Goal: Task Accomplishment & Management: Use online tool/utility

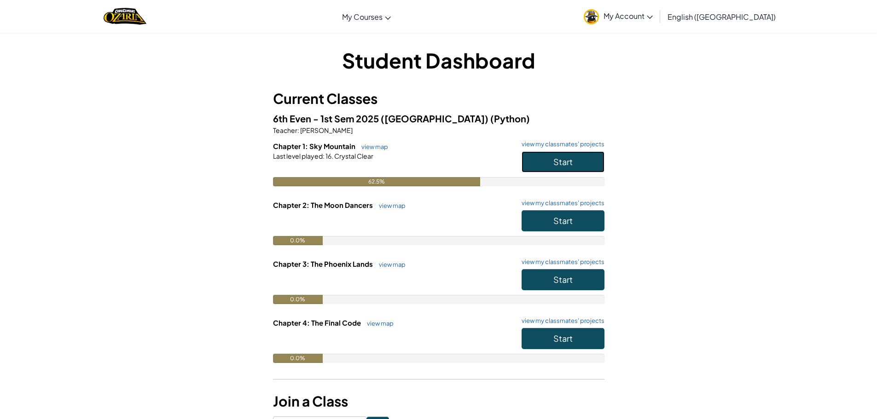
click at [556, 156] on button "Start" at bounding box center [563, 161] width 83 height 21
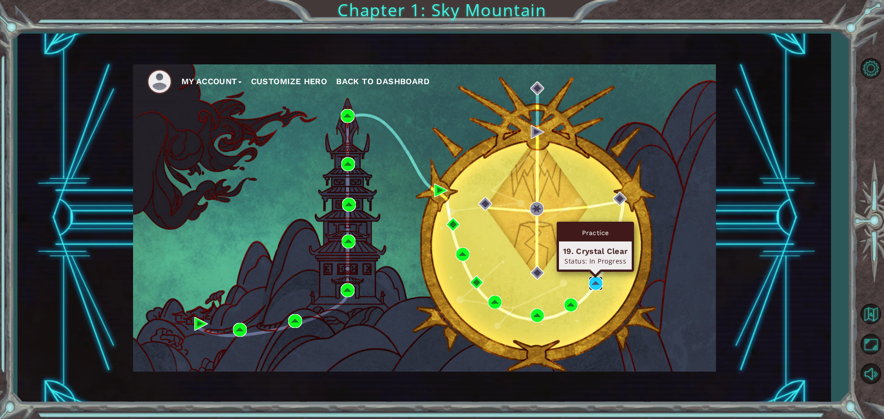
click at [595, 285] on img at bounding box center [596, 284] width 14 height 14
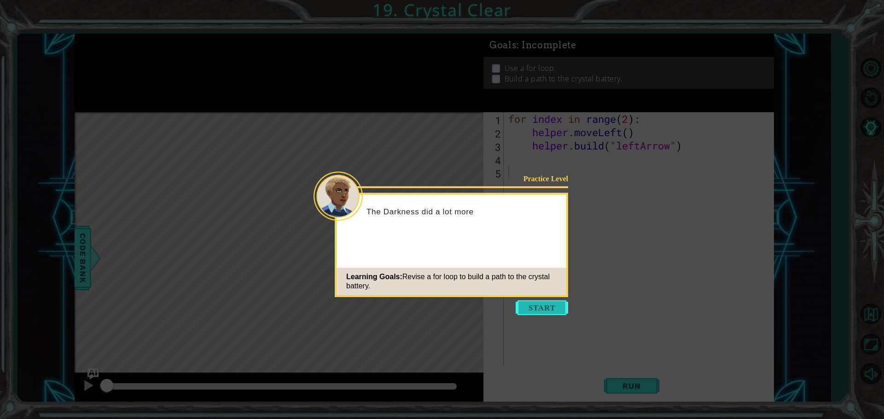
click at [552, 310] on button "Start" at bounding box center [542, 308] width 52 height 15
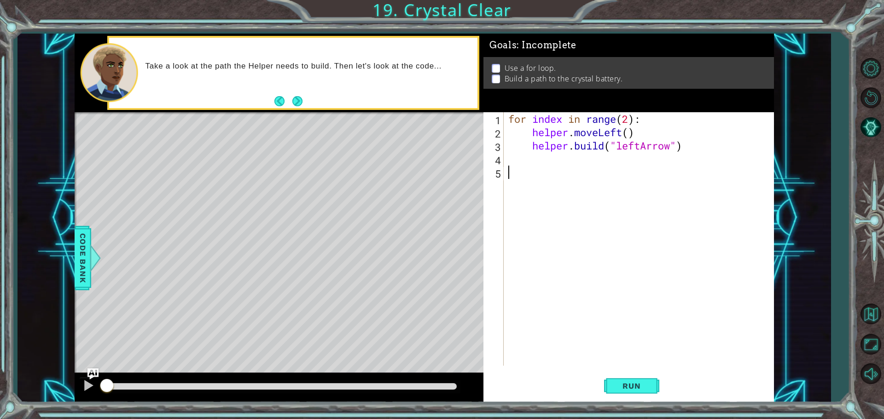
click at [516, 163] on div "for index in range ( 2 ) : helper . moveLeft ( ) helper . build ( "leftArrow" )" at bounding box center [641, 252] width 269 height 280
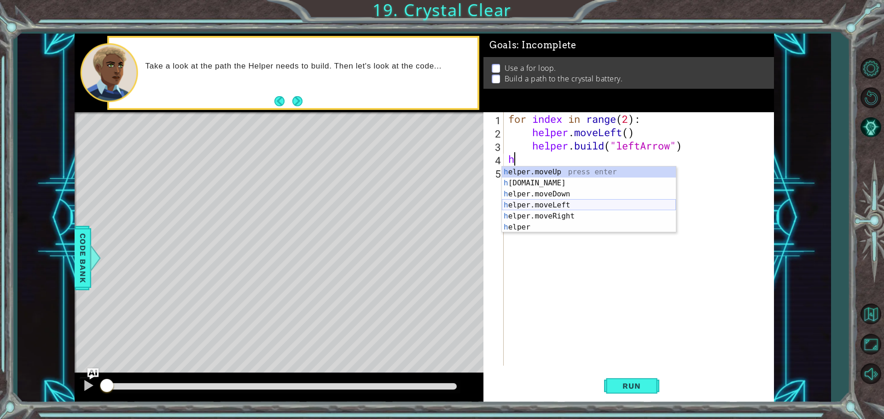
click at [554, 208] on div "h elper.moveUp press enter h [DOMAIN_NAME] press enter h elper.moveDown press e…" at bounding box center [589, 211] width 174 height 88
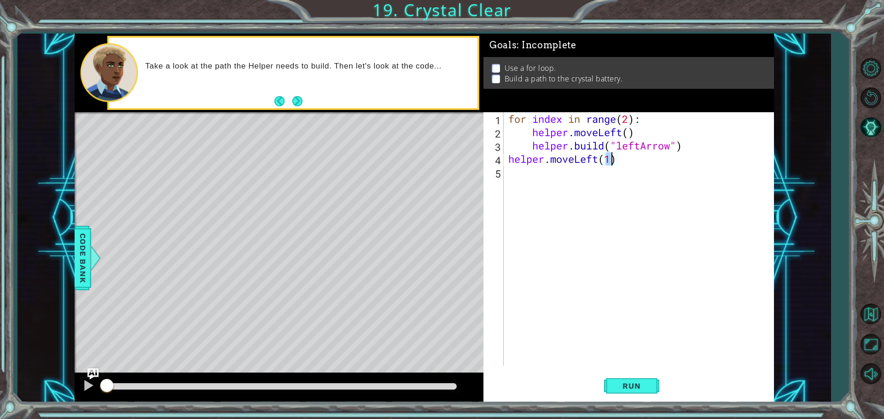
click at [542, 186] on div "for index in range ( 2 ) : helper . moveLeft ( ) helper . build ( "leftArrow" )…" at bounding box center [641, 252] width 269 height 280
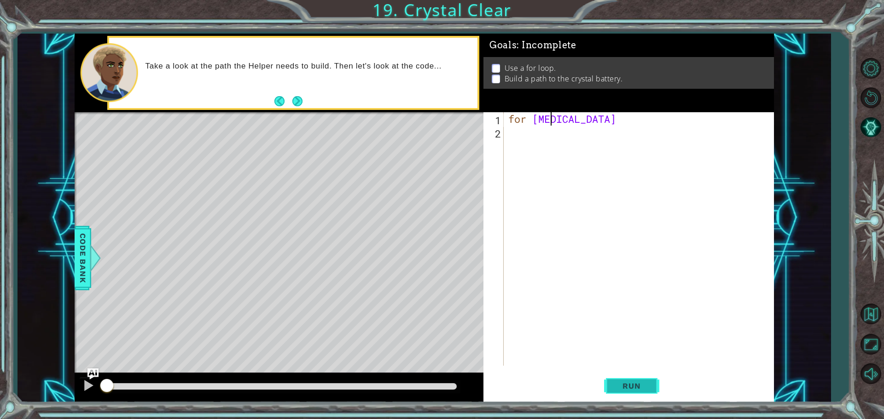
type textarea "for [MEDICAL_DATA]"
click at [651, 383] on button "Run" at bounding box center [631, 386] width 55 height 29
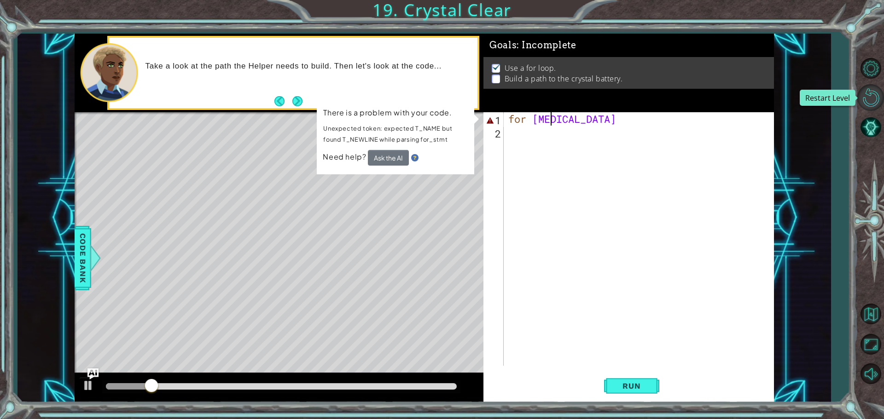
click at [877, 97] on button "Restart Level" at bounding box center [870, 97] width 27 height 27
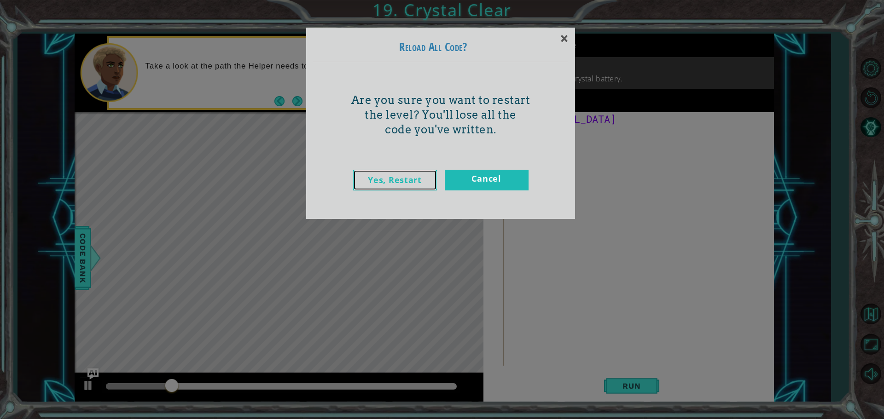
click at [392, 178] on link "Yes, Restart" at bounding box center [395, 180] width 84 height 21
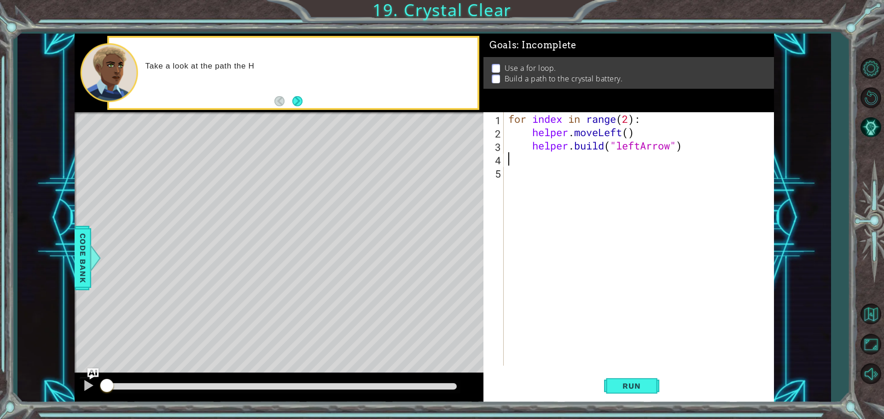
click at [536, 157] on div "for index in range ( 2 ) : helper . moveLeft ( ) helper . build ( "leftArrow" )" at bounding box center [641, 252] width 269 height 280
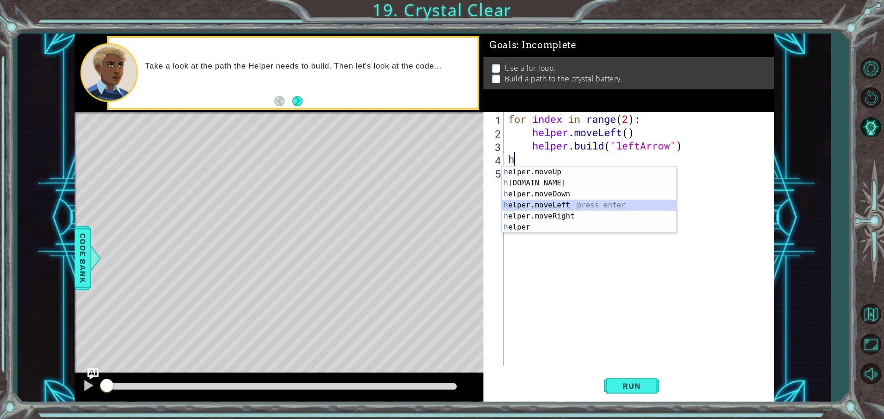
click at [548, 203] on div "h elper.moveUp press enter h [DOMAIN_NAME] press enter h elper.moveDown press e…" at bounding box center [589, 211] width 174 height 88
type textarea "helper.moveLeft(1)"
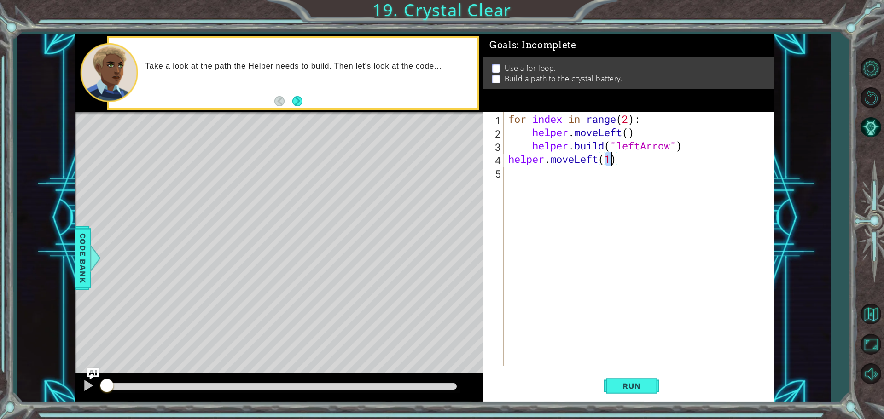
click at [536, 186] on div "for index in range ( 2 ) : helper . moveLeft ( ) helper . build ( "leftArrow" )…" at bounding box center [641, 252] width 269 height 280
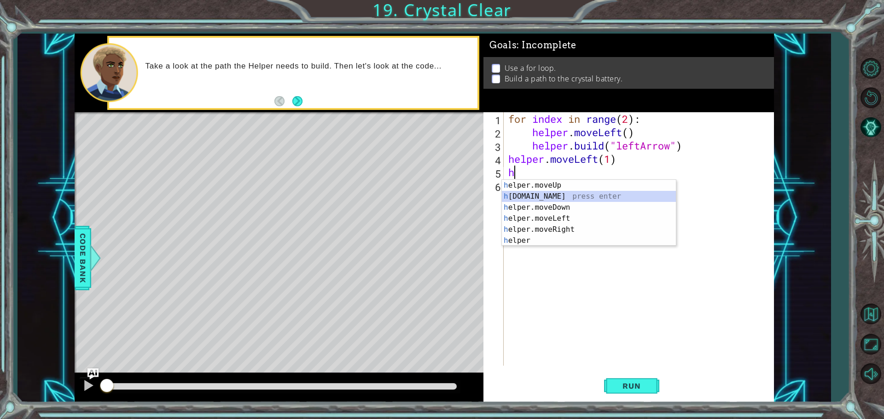
click at [539, 197] on div "h elper.moveUp press enter h [DOMAIN_NAME] press enter h elper.moveDown press e…" at bounding box center [589, 224] width 174 height 88
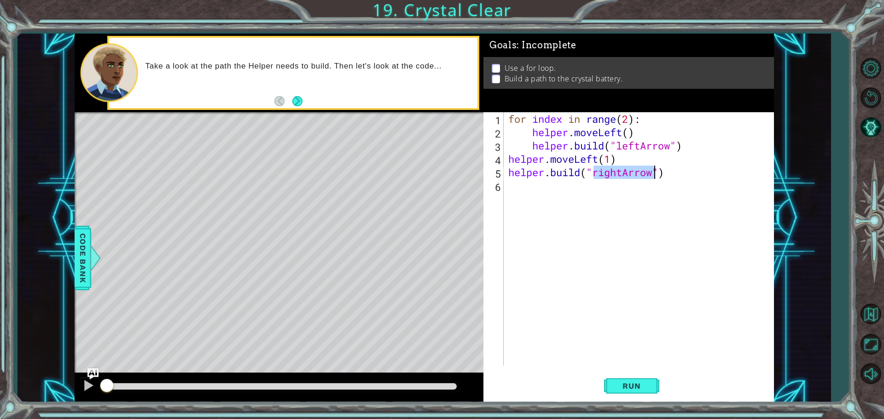
click at [621, 174] on div "for index in range ( 2 ) : helper . moveLeft ( ) helper . build ( "leftArrow" )…" at bounding box center [639, 239] width 265 height 254
click at [595, 182] on div "" leftArrow" press enter" at bounding box center [668, 196] width 174 height 33
type textarea "[DOMAIN_NAME]("leftArrow")"
click at [543, 198] on div "for index in range ( 2 ) : helper . moveLeft ( ) helper . build ( "leftArrow" )…" at bounding box center [641, 252] width 269 height 280
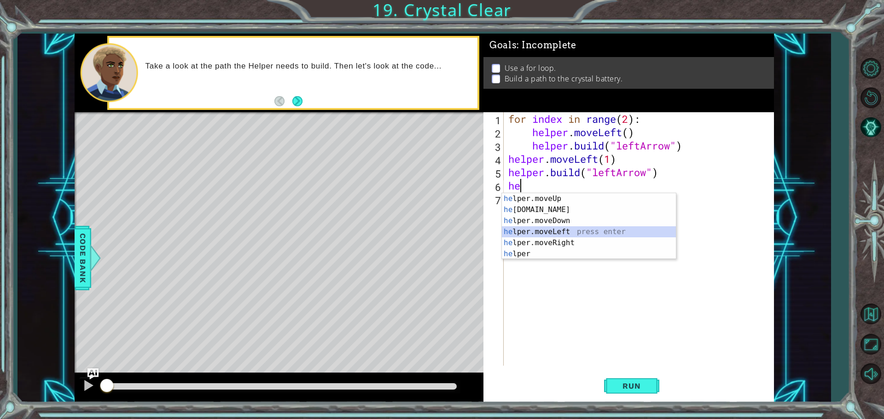
click at [565, 234] on div "he lper.moveUp press enter he [DOMAIN_NAME] press enter he lper.moveDown press …" at bounding box center [589, 237] width 174 height 88
type textarea "helper.moveLeft(1)"
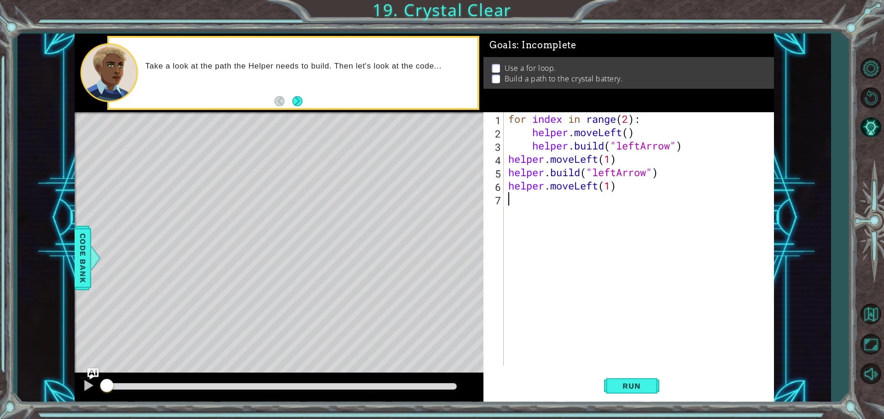
click at [587, 206] on div "for index in range ( 2 ) : helper . moveLeft ( ) helper . build ( "leftArrow" )…" at bounding box center [641, 252] width 269 height 280
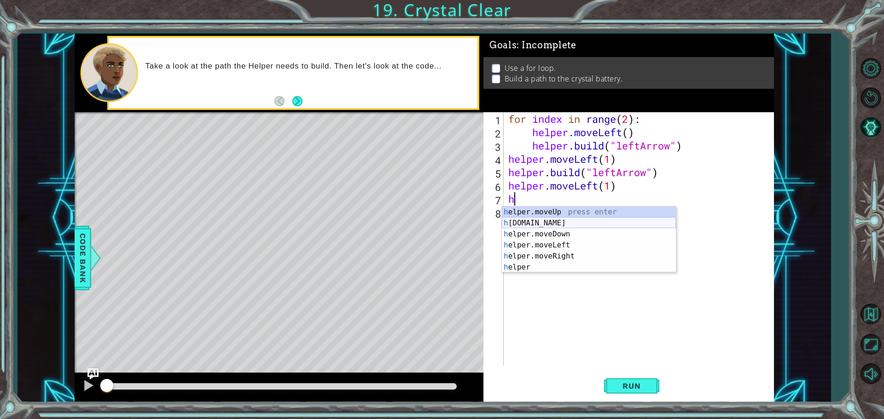
click at [558, 223] on div "h elper.moveUp press enter h [DOMAIN_NAME] press enter h elper.moveDown press e…" at bounding box center [589, 251] width 174 height 88
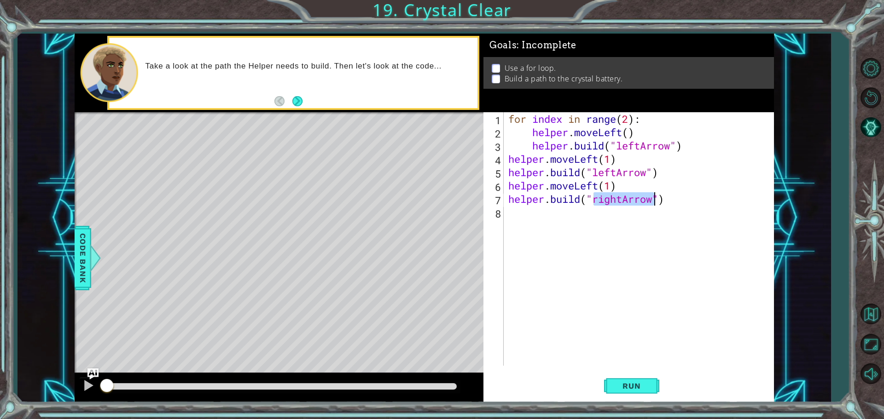
click at [620, 197] on div "for index in range ( 2 ) : helper . moveLeft ( ) helper . build ( "leftArrow" )…" at bounding box center [639, 239] width 265 height 254
click at [620, 197] on div "for index in range ( 2 ) : helper . moveLeft ( ) helper . build ( "leftArrow" )…" at bounding box center [641, 252] width 269 height 280
click at [623, 198] on div "for index in range ( 2 ) : helper . moveLeft ( ) helper . build ( "leftArrow" )…" at bounding box center [641, 252] width 269 height 280
click at [593, 210] on div "" leftArrow" press enter" at bounding box center [668, 223] width 174 height 33
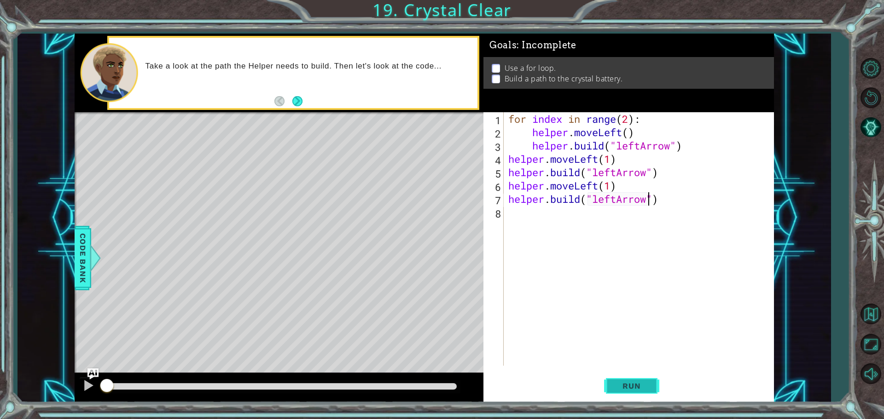
type textarea "[DOMAIN_NAME]("leftArrow")"
click at [624, 392] on button "Run" at bounding box center [631, 386] width 55 height 29
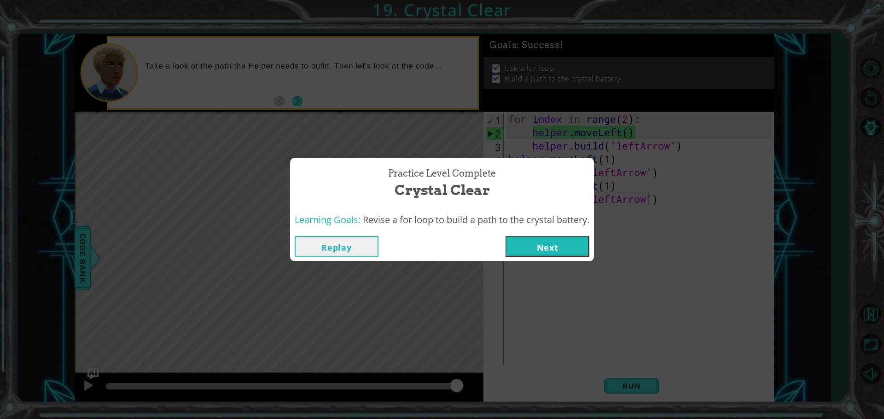
click at [524, 241] on button "Next" at bounding box center [548, 246] width 84 height 21
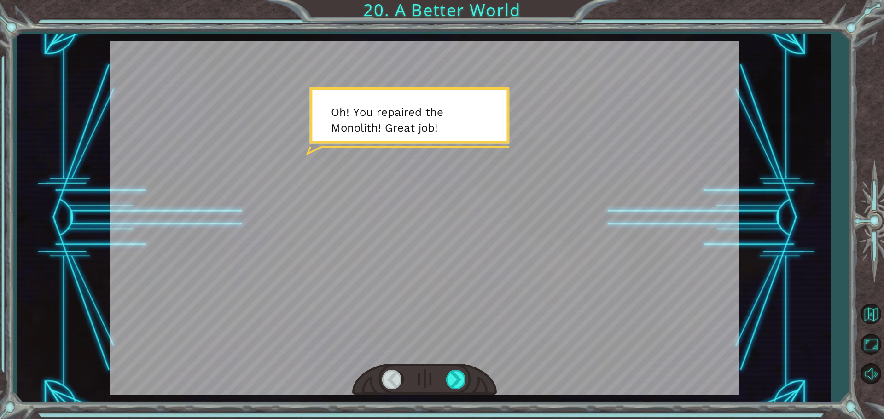
click at [478, 292] on div at bounding box center [424, 218] width 629 height 354
click at [474, 339] on div at bounding box center [424, 218] width 629 height 354
click at [458, 373] on div at bounding box center [456, 379] width 21 height 19
click at [453, 372] on div at bounding box center [456, 379] width 21 height 19
click at [452, 380] on div at bounding box center [456, 379] width 21 height 19
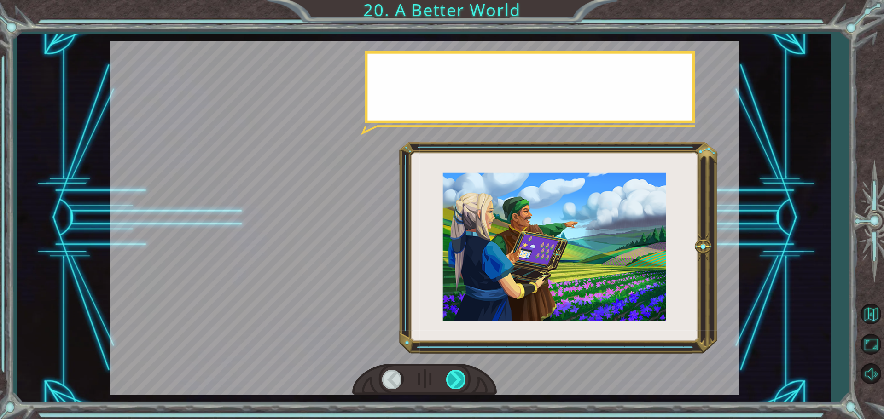
click at [452, 380] on div at bounding box center [456, 379] width 21 height 19
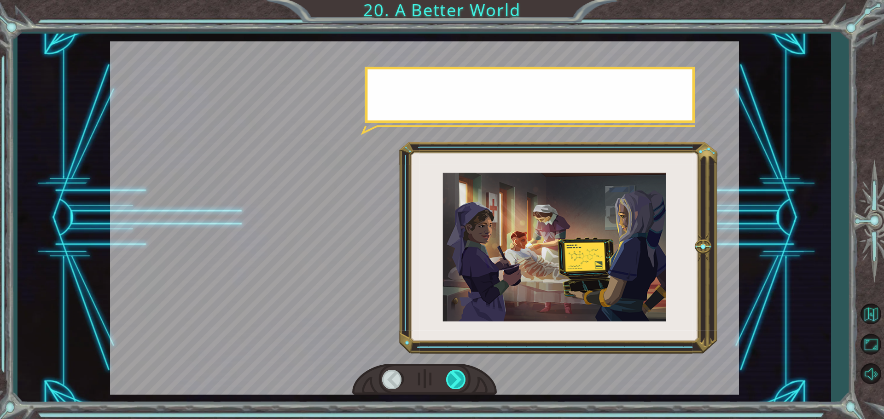
click at [452, 380] on div at bounding box center [456, 379] width 21 height 19
drag, startPoint x: 452, startPoint y: 380, endPoint x: 456, endPoint y: 373, distance: 8.2
click at [455, 373] on div at bounding box center [456, 379] width 21 height 19
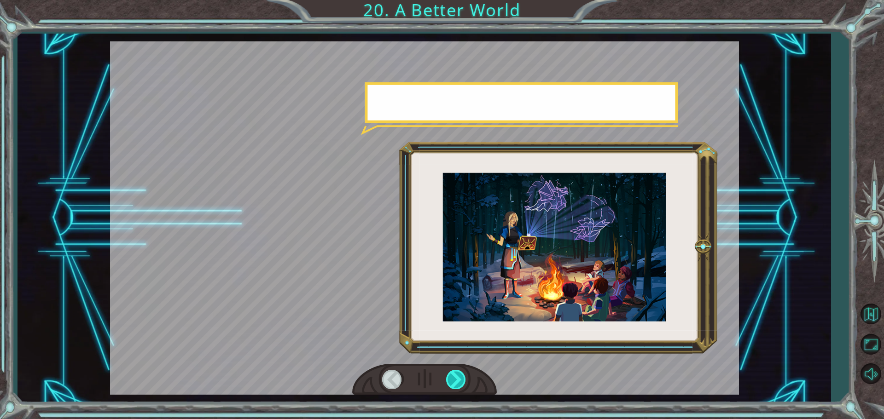
click at [456, 373] on div at bounding box center [456, 379] width 21 height 19
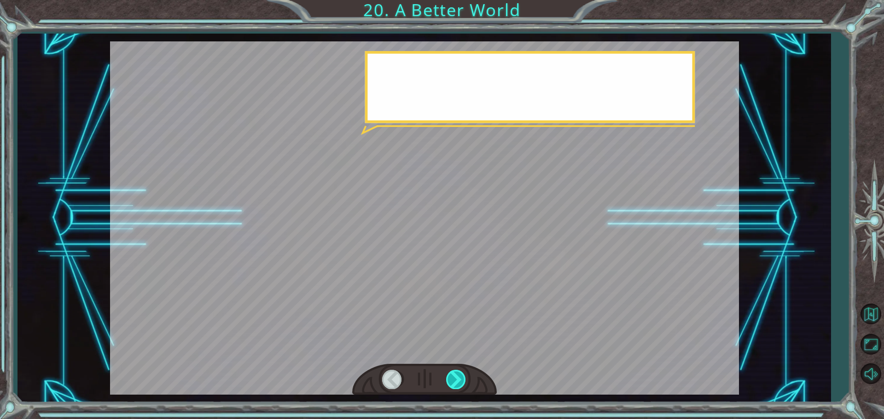
click at [457, 377] on div at bounding box center [456, 379] width 21 height 19
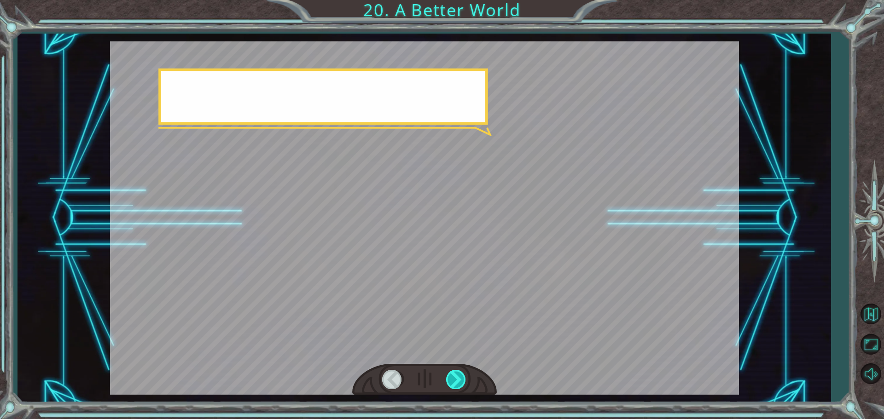
click at [457, 377] on div at bounding box center [456, 379] width 21 height 19
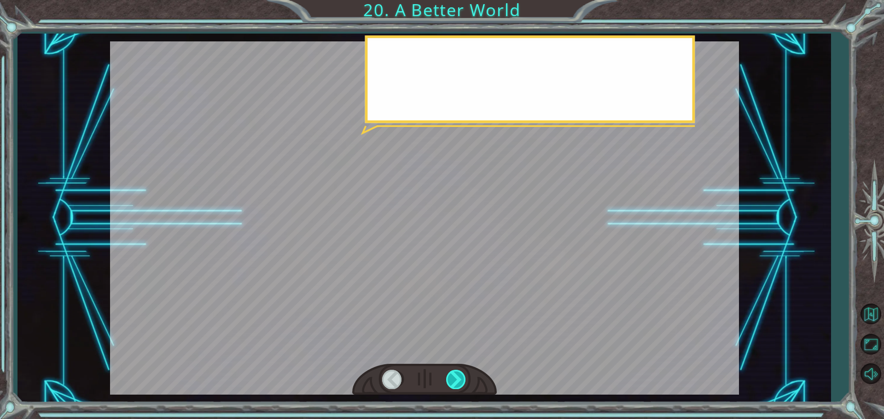
click at [457, 377] on div at bounding box center [456, 379] width 21 height 19
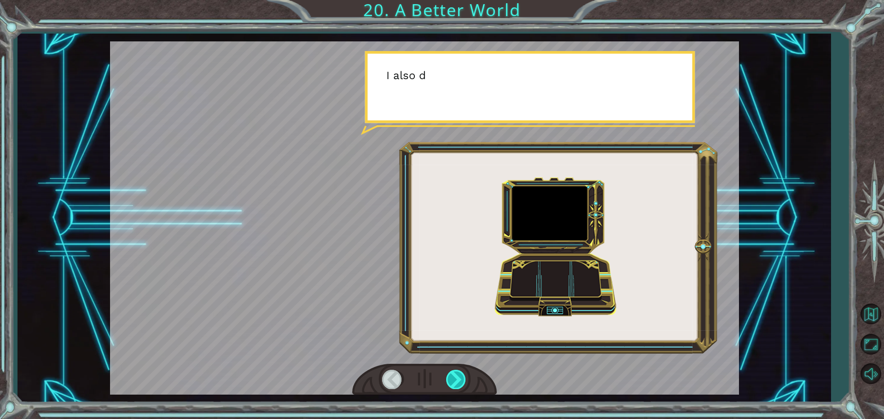
click at [455, 377] on div at bounding box center [456, 379] width 21 height 19
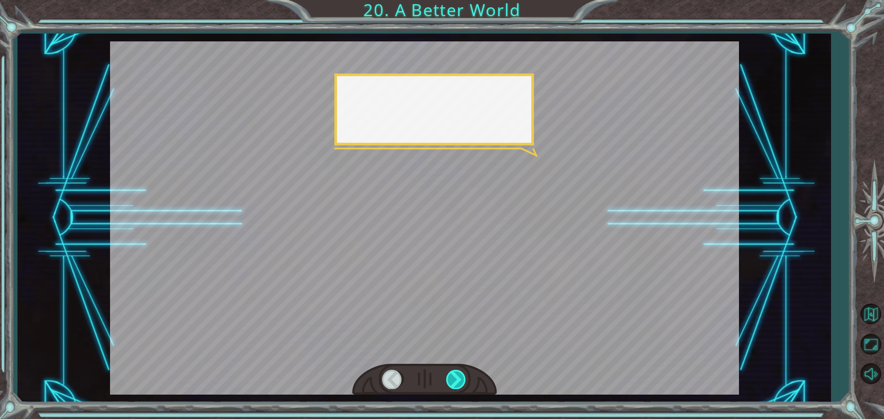
click at [454, 378] on div at bounding box center [456, 379] width 21 height 19
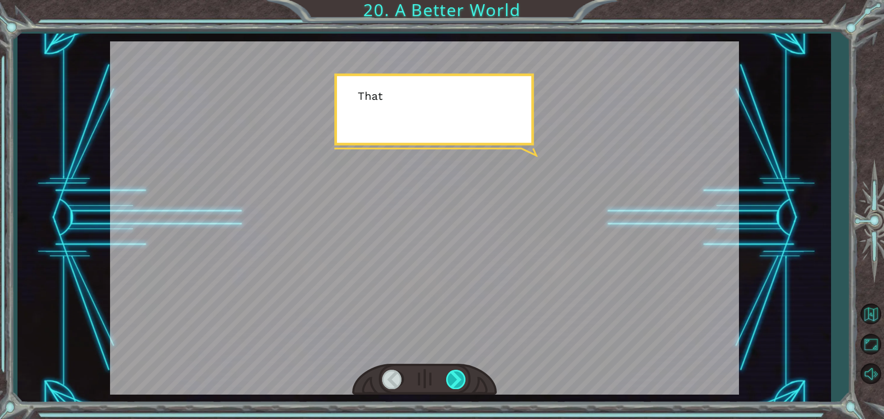
click at [454, 378] on div at bounding box center [456, 379] width 21 height 19
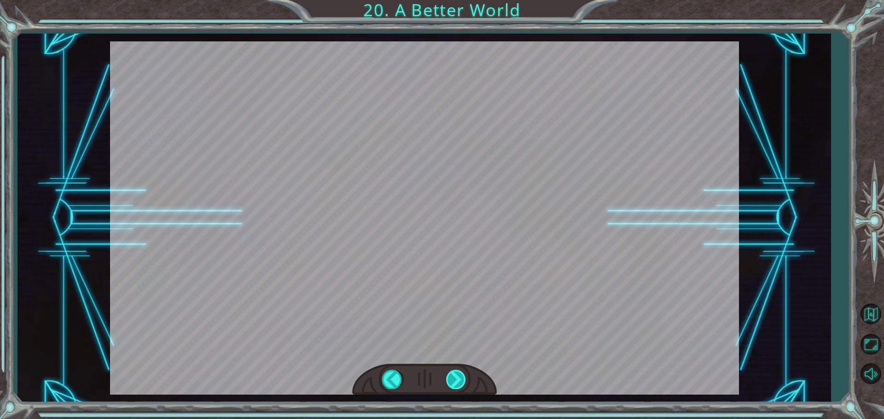
click at [454, 379] on div at bounding box center [456, 379] width 21 height 19
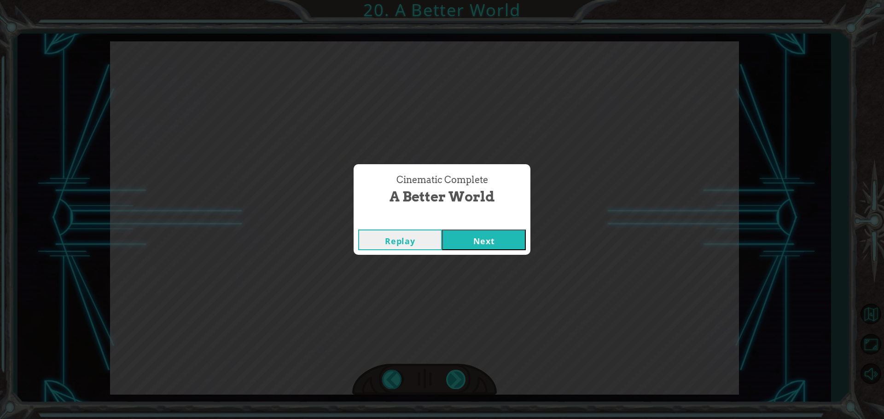
click at [456, 380] on div "Cinematic Complete A Better World Replay Next" at bounding box center [442, 209] width 884 height 419
click at [469, 237] on button "Next" at bounding box center [484, 240] width 84 height 21
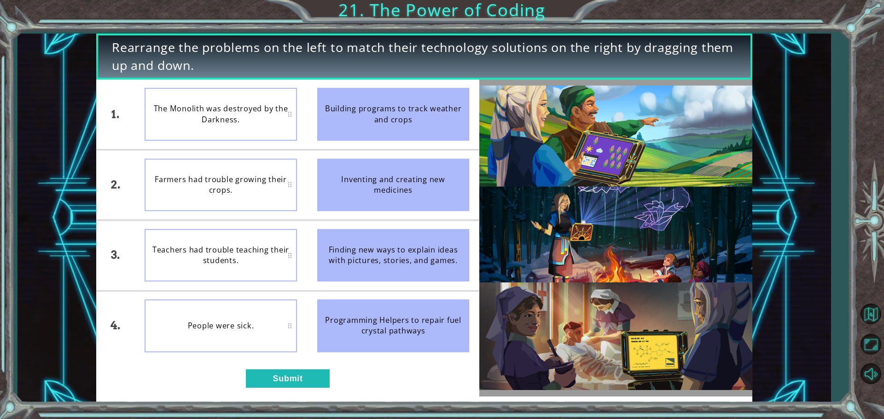
drag, startPoint x: 395, startPoint y: 130, endPoint x: 265, endPoint y: 140, distance: 130.7
click at [265, 140] on div "1. 2. 3. 4. The Monolith was destroyed by the Darkness. Farmers had trouble gro…" at bounding box center [287, 220] width 383 height 281
click at [232, 168] on div "Farmers had trouble growing their crops." at bounding box center [221, 185] width 152 height 52
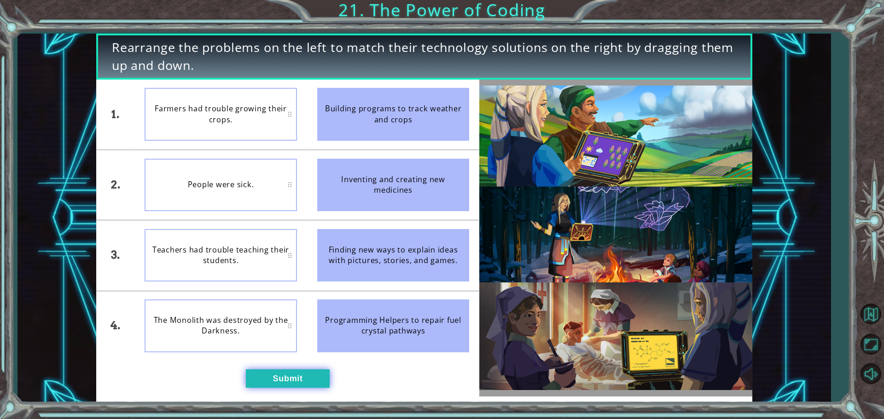
click at [297, 379] on button "Submit" at bounding box center [288, 379] width 84 height 18
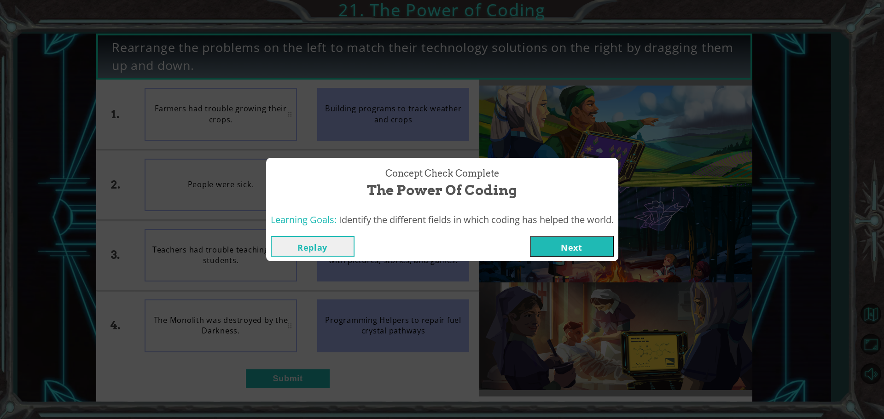
click at [546, 250] on button "Next" at bounding box center [572, 246] width 84 height 21
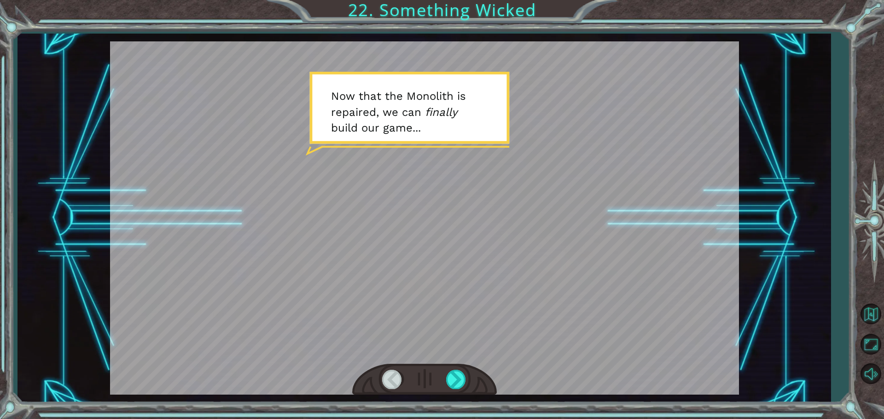
drag, startPoint x: 425, startPoint y: 198, endPoint x: 424, endPoint y: 397, distance: 198.9
drag, startPoint x: 424, startPoint y: 397, endPoint x: 390, endPoint y: 342, distance: 64.0
click at [390, 342] on div at bounding box center [424, 218] width 629 height 354
click at [462, 377] on div at bounding box center [456, 379] width 21 height 19
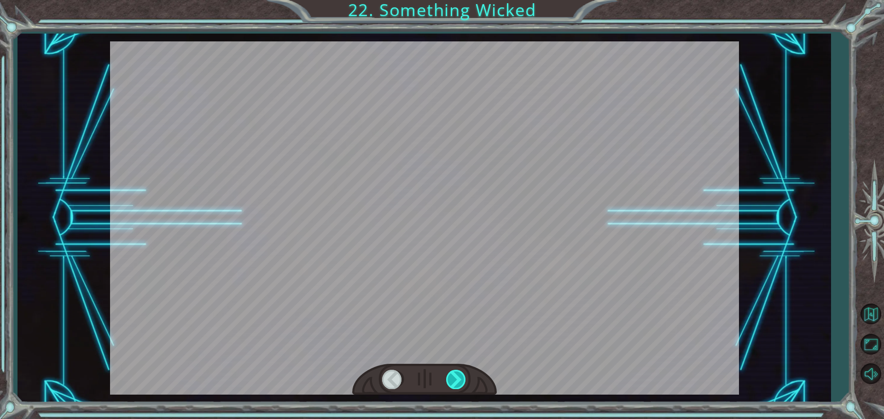
click at [463, 377] on div at bounding box center [456, 379] width 21 height 19
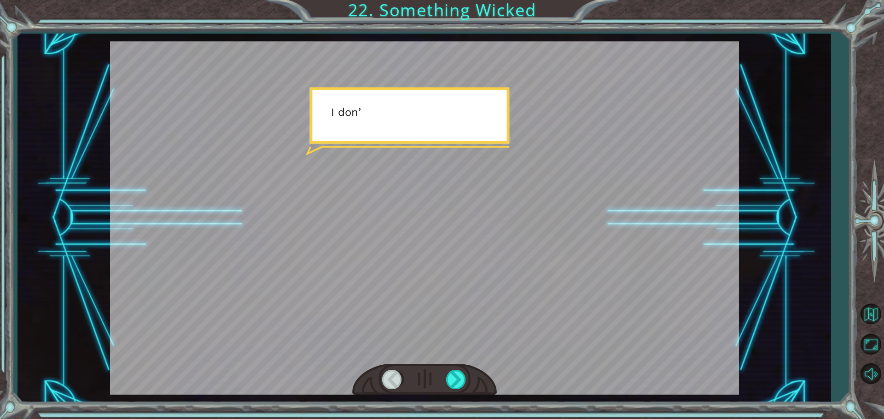
click at [455, 370] on div at bounding box center [424, 380] width 145 height 32
click at [455, 372] on div at bounding box center [456, 379] width 21 height 19
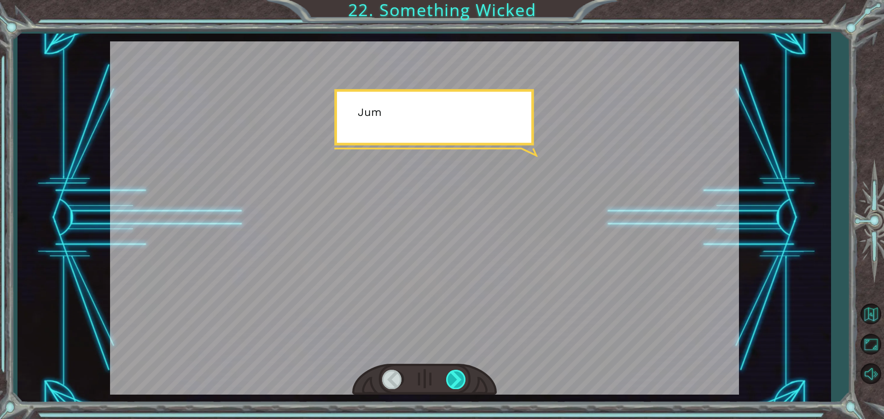
click at [455, 372] on div at bounding box center [456, 379] width 21 height 19
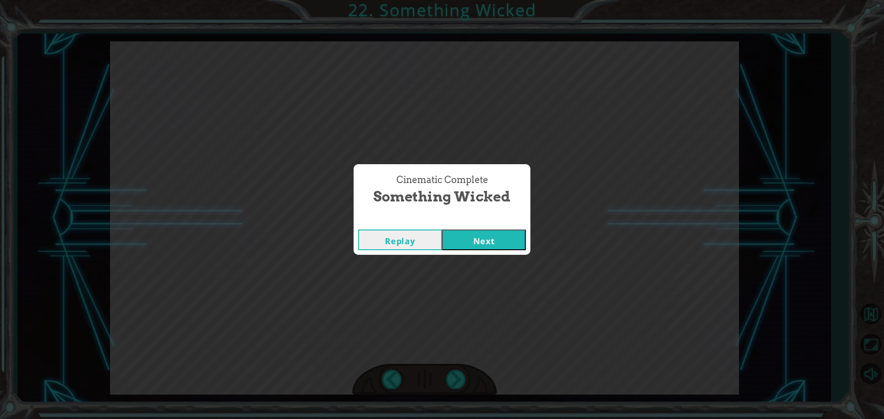
click at [483, 238] on button "Next" at bounding box center [484, 240] width 84 height 21
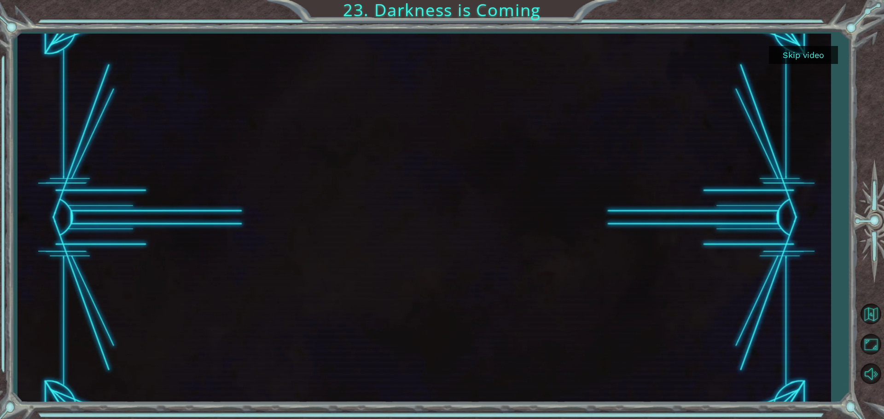
click at [796, 65] on div at bounding box center [423, 218] width 813 height 369
click at [795, 61] on button "Skip video" at bounding box center [803, 55] width 69 height 18
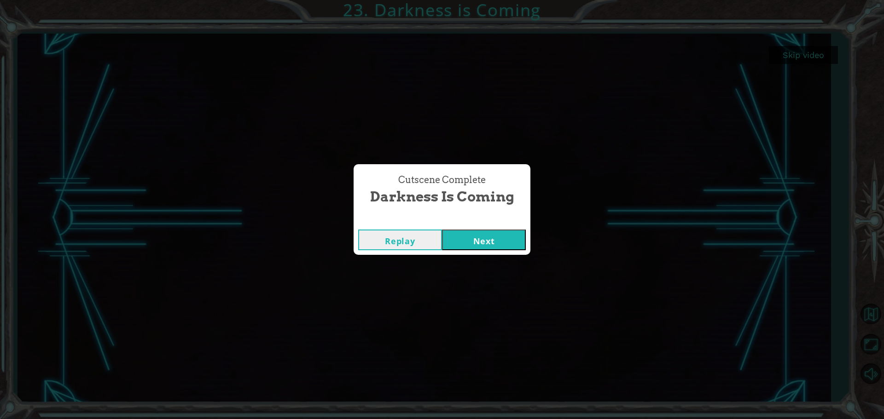
click at [467, 232] on button "Next" at bounding box center [484, 240] width 84 height 21
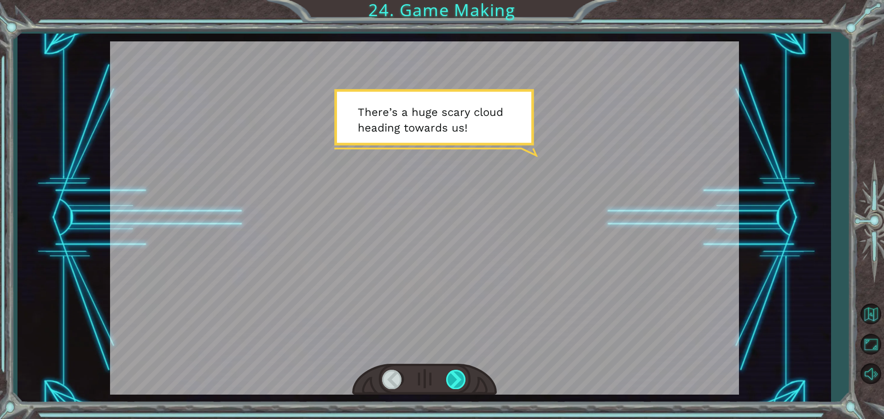
click at [451, 378] on div at bounding box center [456, 379] width 21 height 19
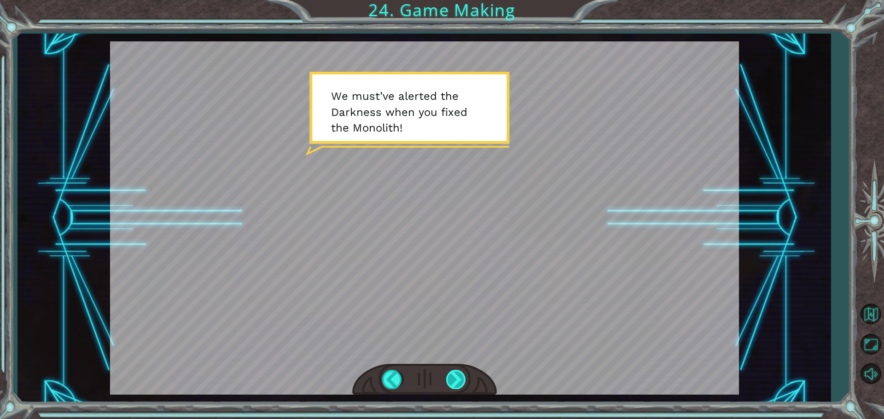
click at [447, 380] on div at bounding box center [456, 379] width 21 height 19
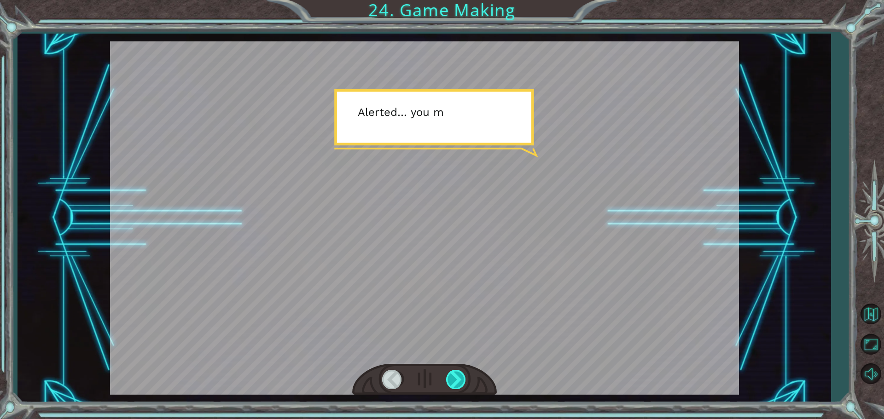
click at [447, 380] on div at bounding box center [456, 379] width 21 height 19
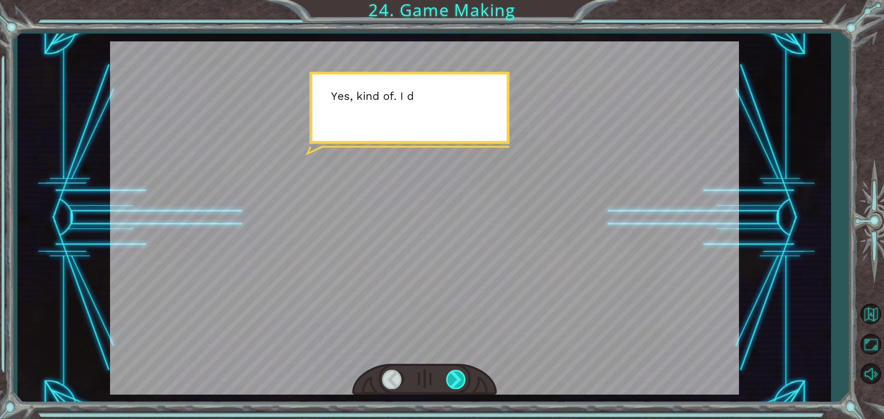
click at [447, 380] on div at bounding box center [456, 379] width 21 height 19
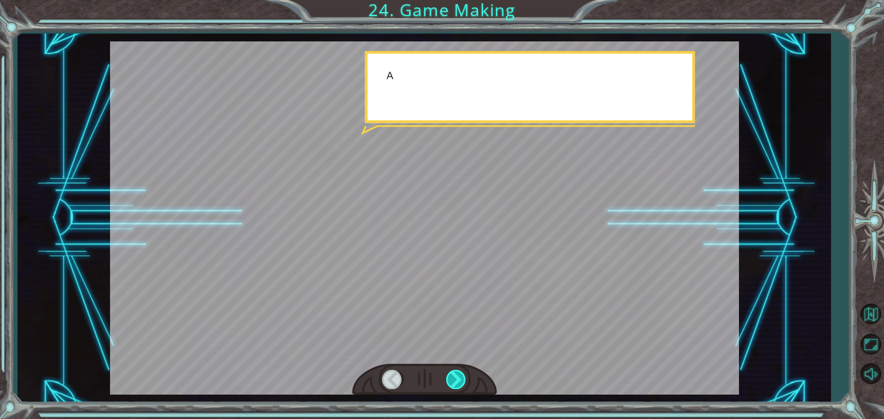
click at [447, 380] on div at bounding box center [456, 379] width 21 height 19
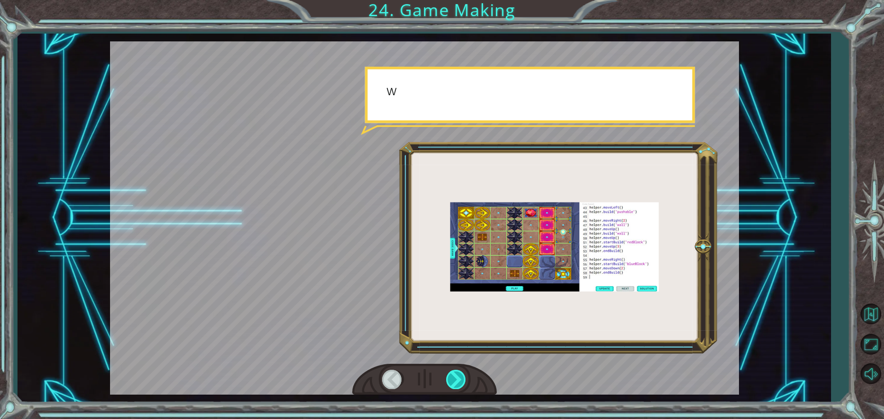
click at [447, 380] on div at bounding box center [456, 379] width 21 height 19
click at [448, 380] on div at bounding box center [456, 379] width 21 height 19
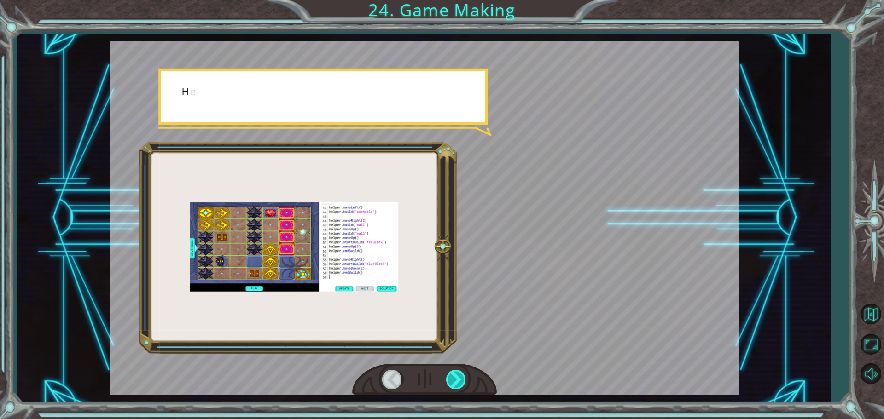
click at [448, 380] on div at bounding box center [456, 379] width 21 height 19
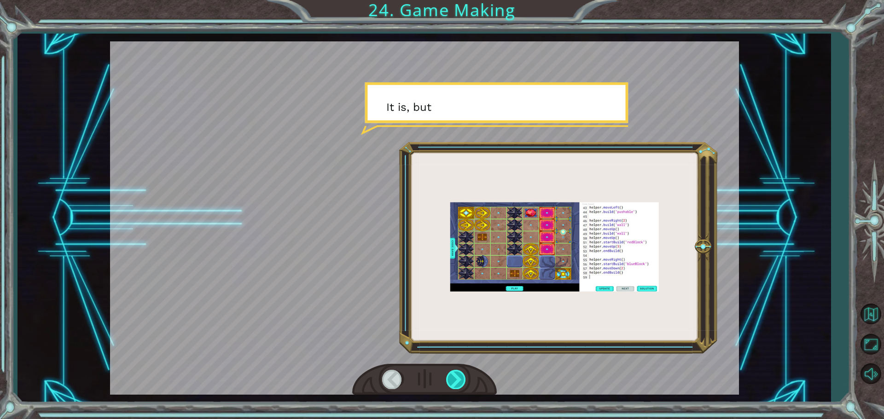
click at [449, 378] on div at bounding box center [456, 379] width 21 height 19
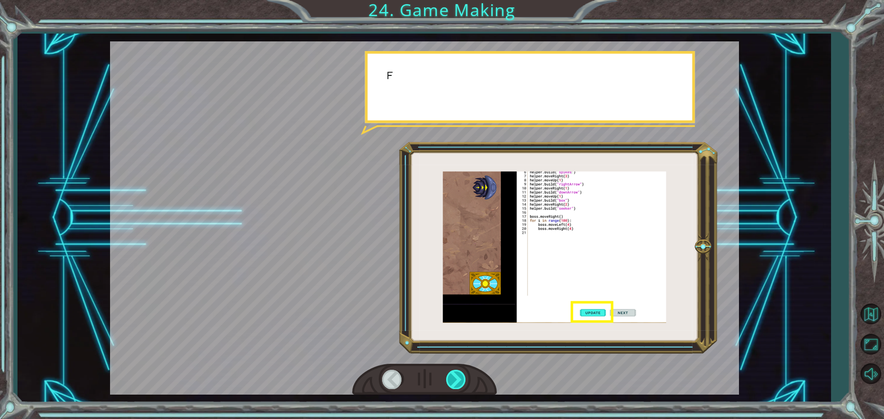
click at [449, 378] on div at bounding box center [456, 379] width 21 height 19
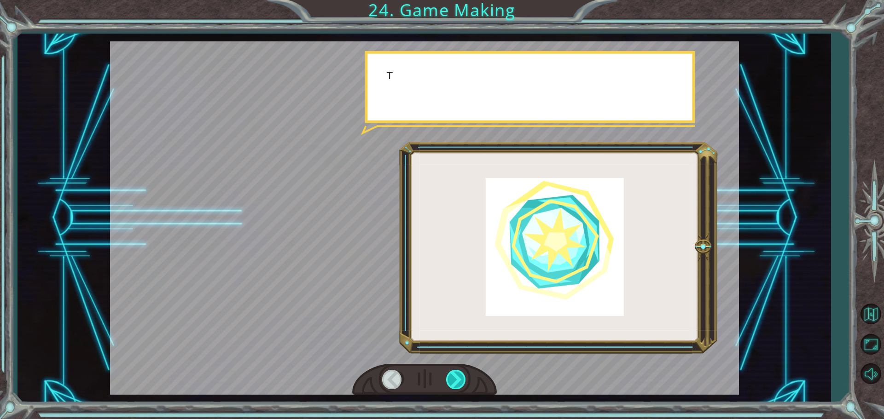
click at [449, 378] on div at bounding box center [456, 379] width 21 height 19
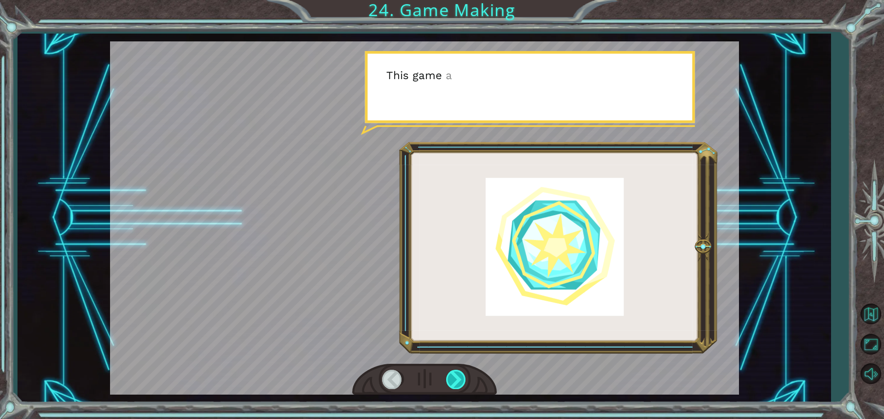
click at [449, 378] on div at bounding box center [456, 379] width 21 height 19
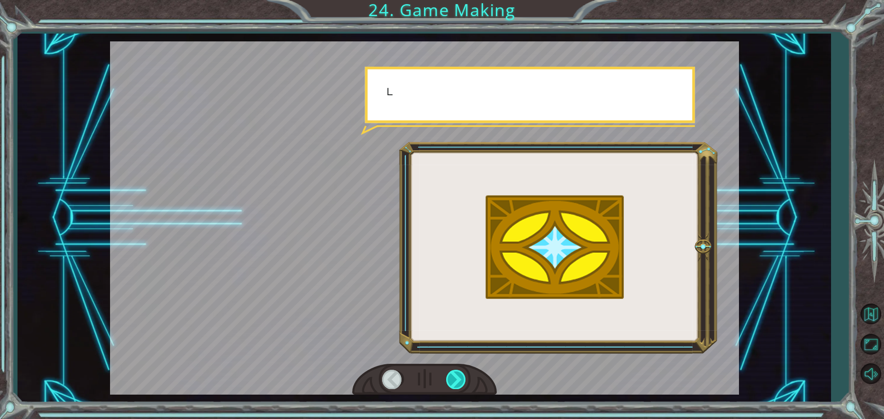
click at [449, 378] on div at bounding box center [456, 379] width 21 height 19
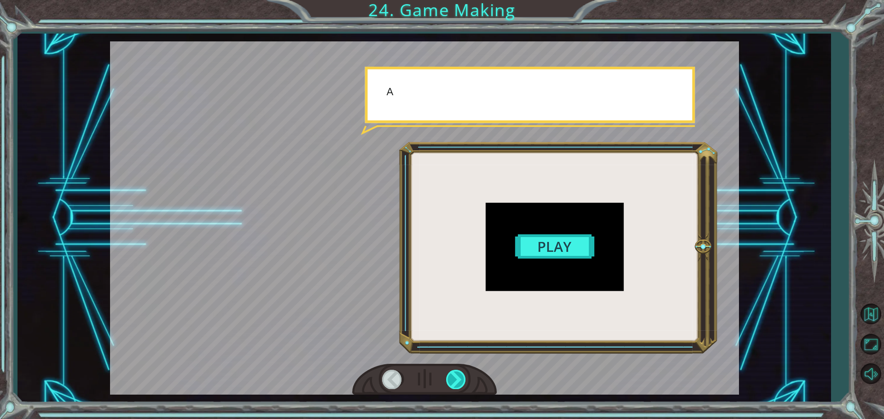
click at [449, 378] on div at bounding box center [456, 379] width 21 height 19
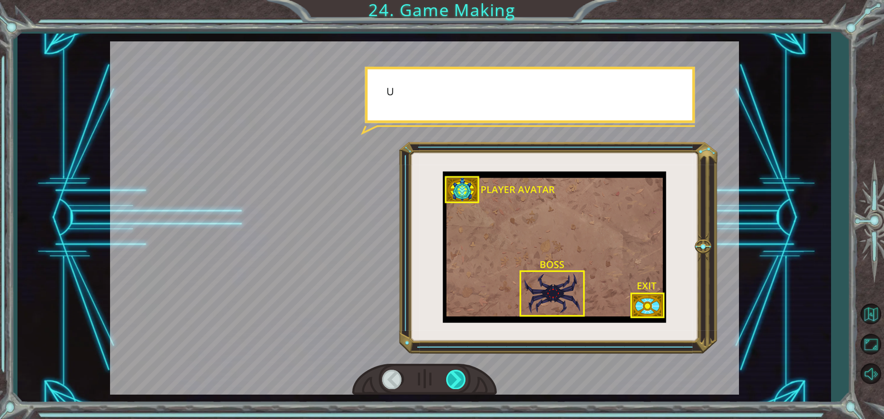
click at [449, 378] on div at bounding box center [456, 379] width 21 height 19
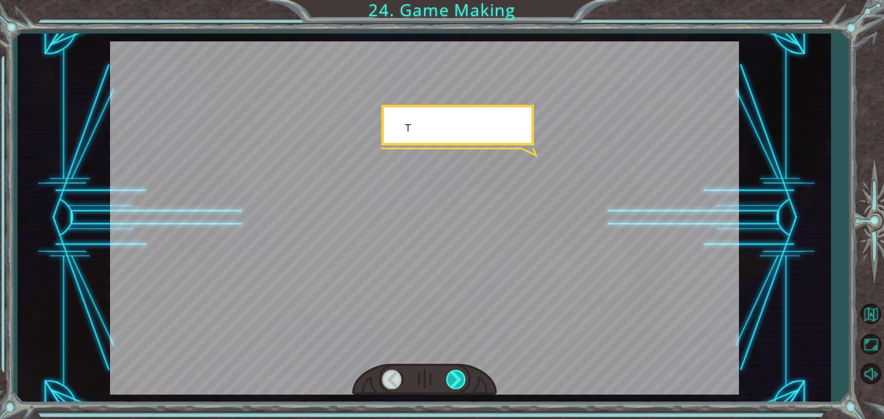
click at [449, 378] on div at bounding box center [456, 379] width 21 height 19
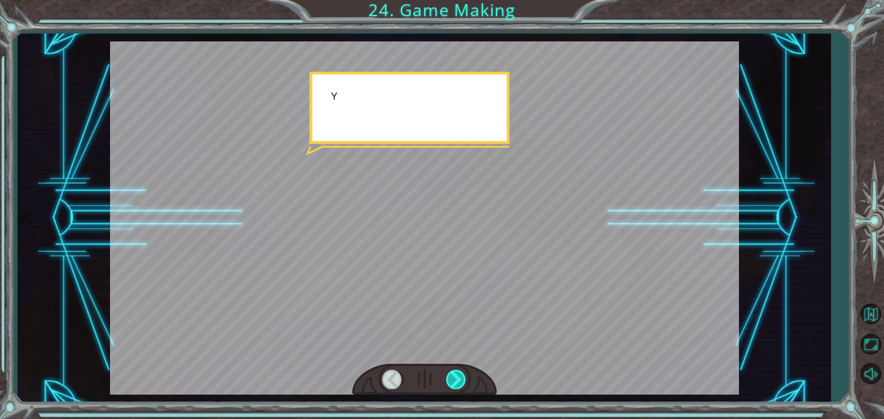
click at [449, 378] on div at bounding box center [456, 379] width 21 height 19
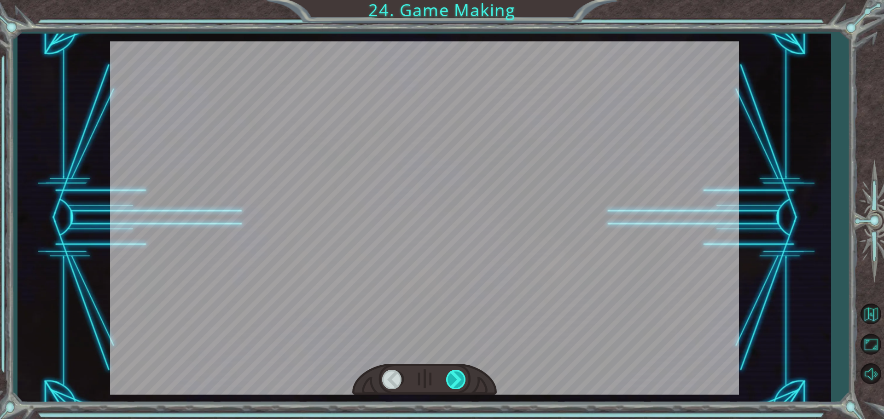
click at [449, 378] on div at bounding box center [456, 379] width 21 height 19
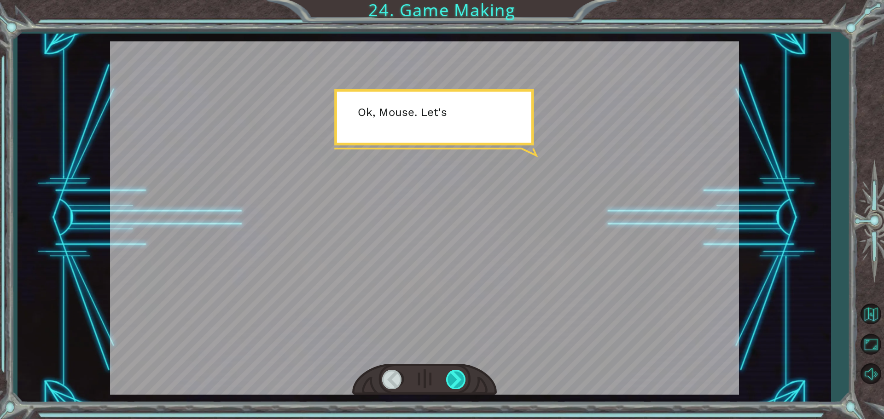
click at [464, 386] on div at bounding box center [456, 379] width 21 height 19
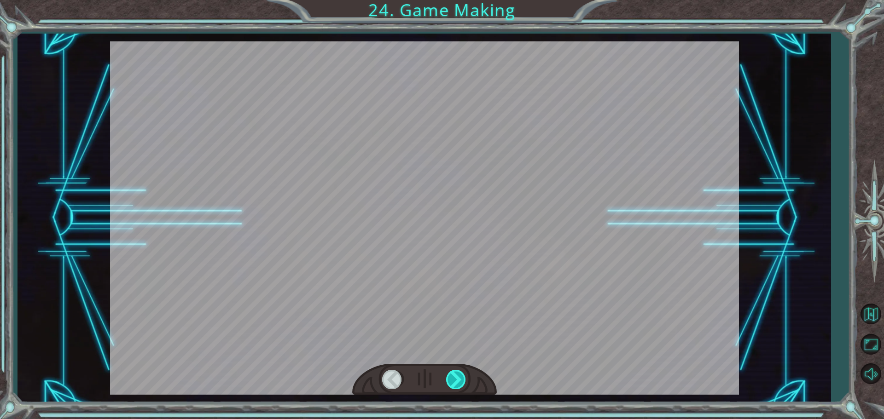
click at [462, 384] on div at bounding box center [456, 379] width 21 height 19
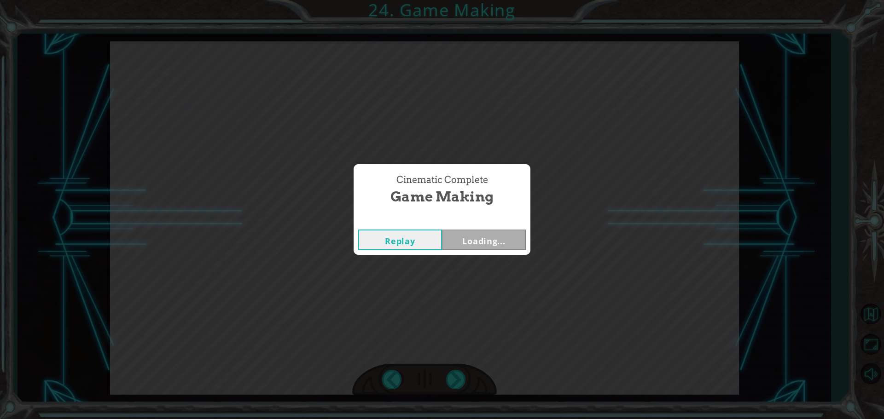
click at [460, 380] on div "Cinematic Complete Game Making Replay Loading..." at bounding box center [442, 209] width 884 height 419
click at [490, 237] on button "Next" at bounding box center [484, 240] width 84 height 21
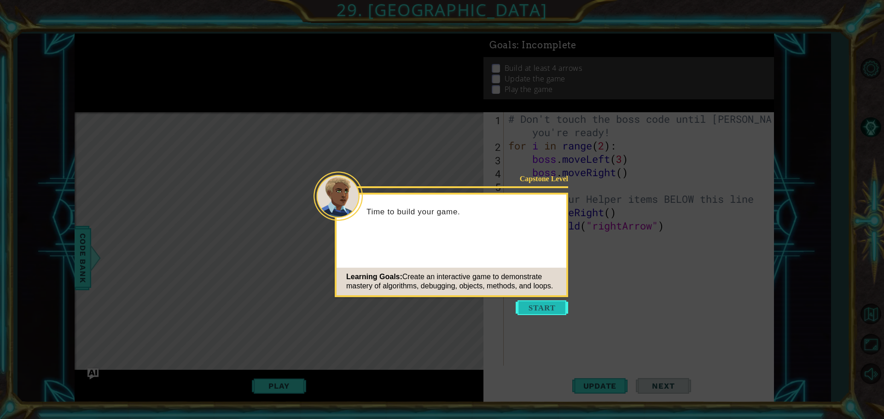
click at [531, 307] on button "Start" at bounding box center [542, 308] width 52 height 15
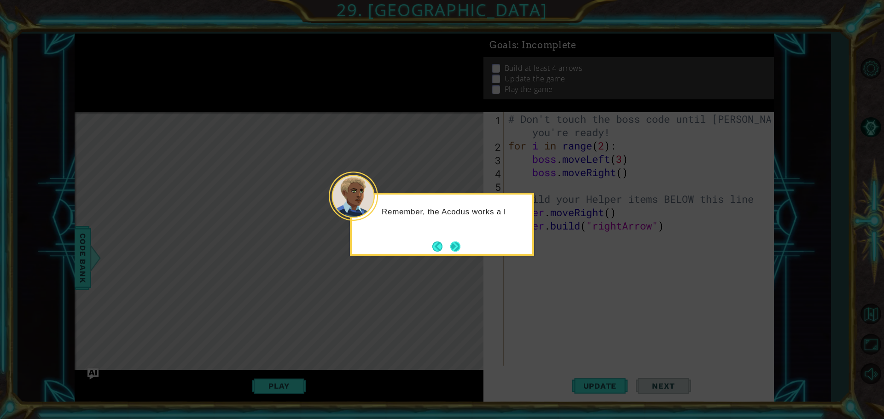
click at [459, 247] on button "Next" at bounding box center [455, 246] width 11 height 11
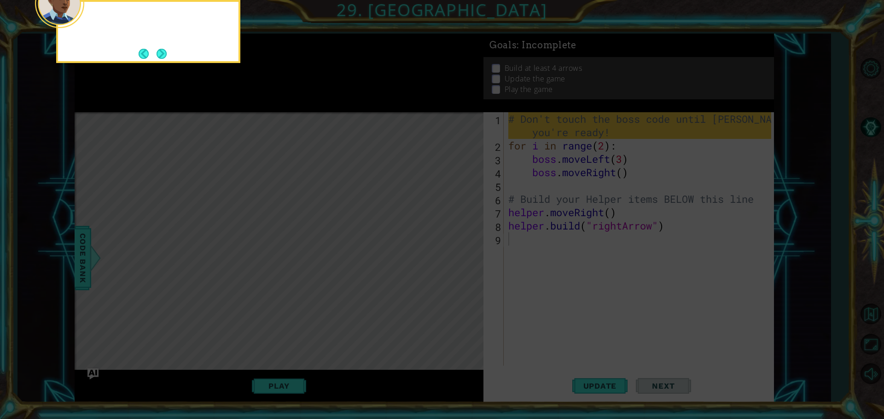
click at [459, 247] on icon at bounding box center [442, 62] width 884 height 713
click at [158, 54] on button "Next" at bounding box center [162, 54] width 12 height 12
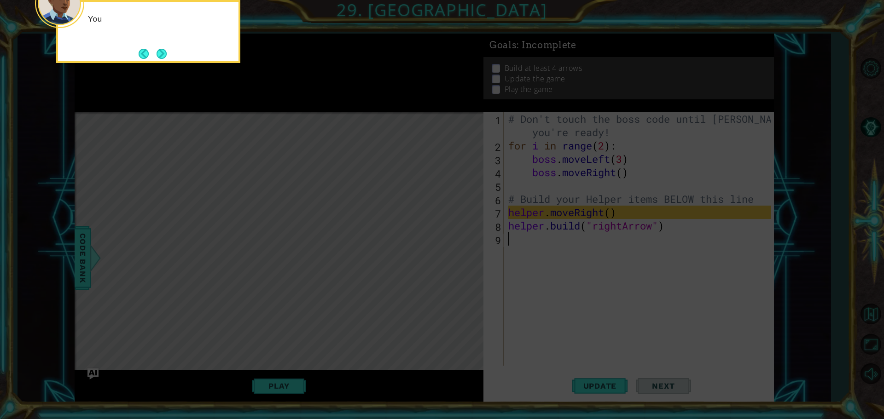
click at [158, 54] on button "Next" at bounding box center [162, 53] width 12 height 12
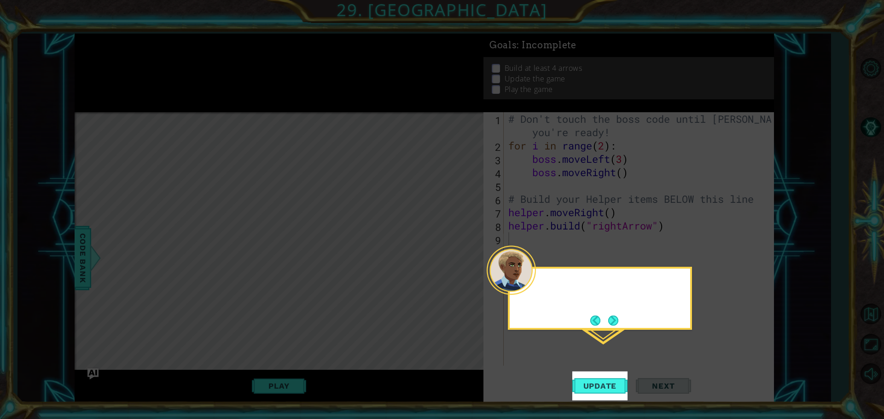
click at [158, 54] on icon at bounding box center [442, 209] width 884 height 419
click at [620, 313] on button "Next" at bounding box center [613, 320] width 17 height 17
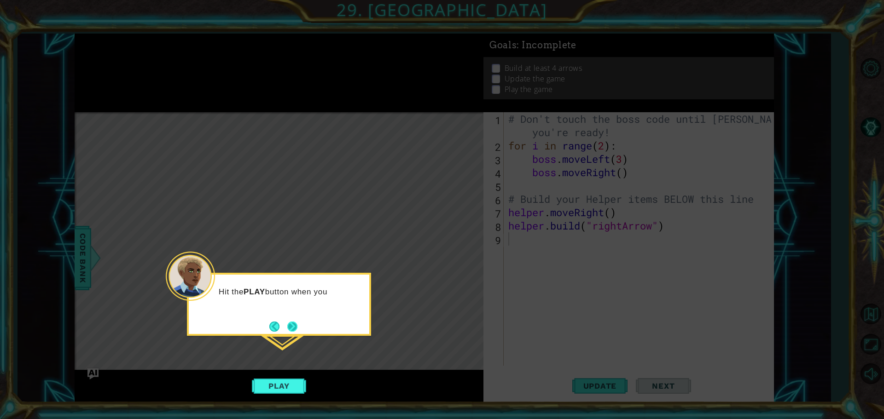
click at [295, 323] on button "Next" at bounding box center [292, 326] width 13 height 13
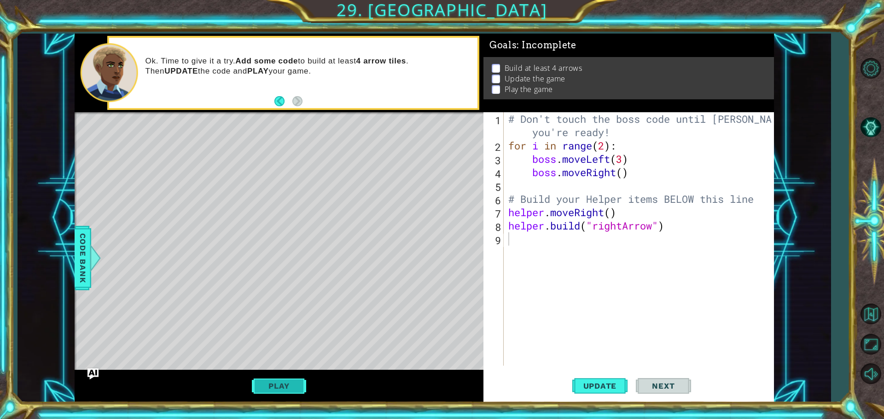
click at [292, 392] on button "Play" at bounding box center [279, 386] width 54 height 17
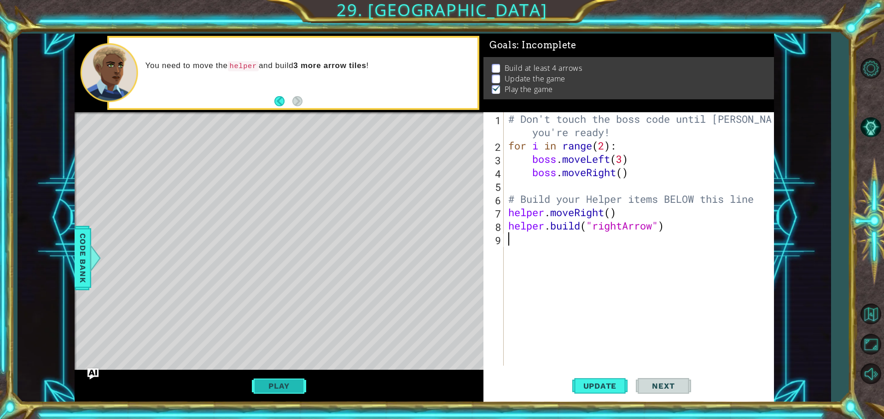
click at [273, 383] on button "Play" at bounding box center [279, 386] width 54 height 17
click at [601, 279] on div "# Don't touch the boss code until [PERSON_NAME] says you're ready! for i in ran…" at bounding box center [641, 259] width 269 height 294
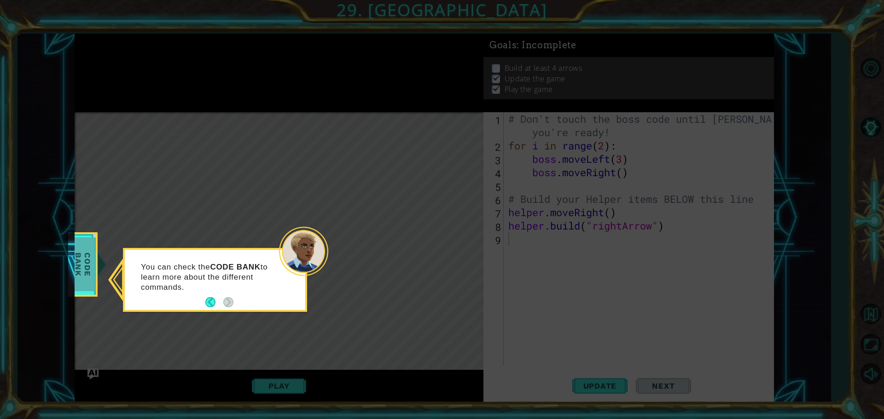
click at [87, 270] on span "Code Bank" at bounding box center [83, 264] width 24 height 53
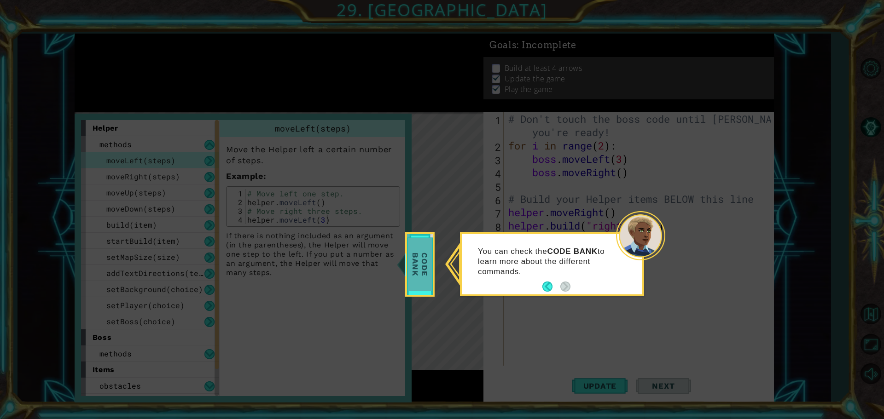
click at [431, 274] on span "Code Bank" at bounding box center [420, 264] width 24 height 53
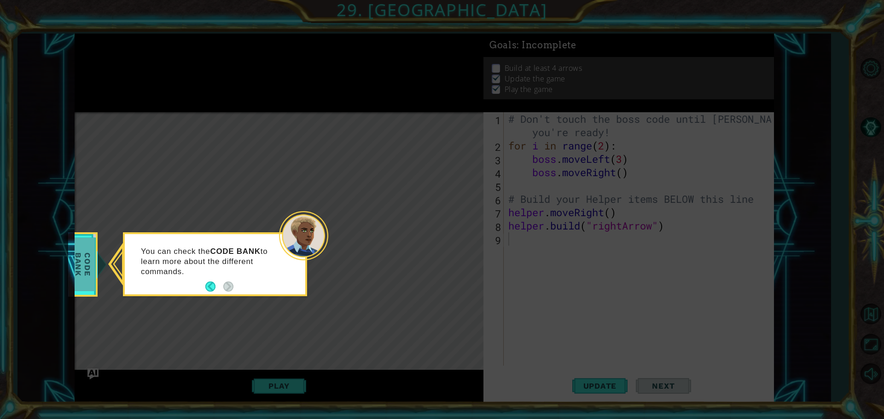
click at [80, 268] on span "Code Bank" at bounding box center [83, 264] width 24 height 53
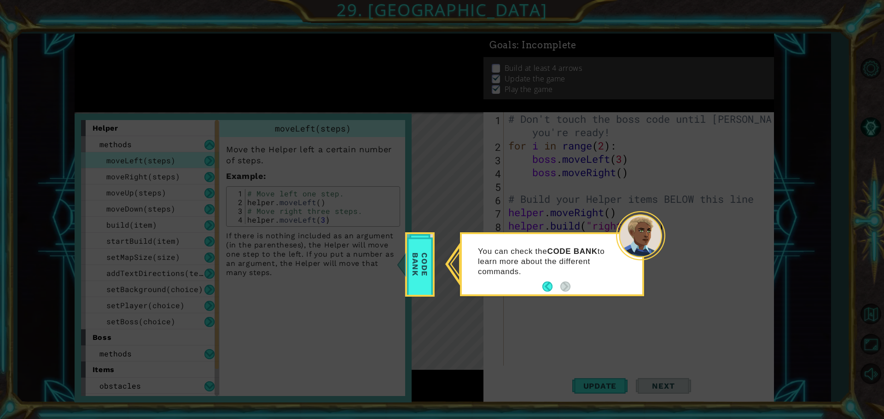
click at [472, 319] on icon at bounding box center [442, 209] width 884 height 419
click at [471, 320] on icon at bounding box center [442, 209] width 884 height 419
click at [552, 293] on footer at bounding box center [556, 287] width 28 height 14
click at [541, 287] on div "You can check the CODE BANK to learn more about the different commands." at bounding box center [552, 266] width 181 height 57
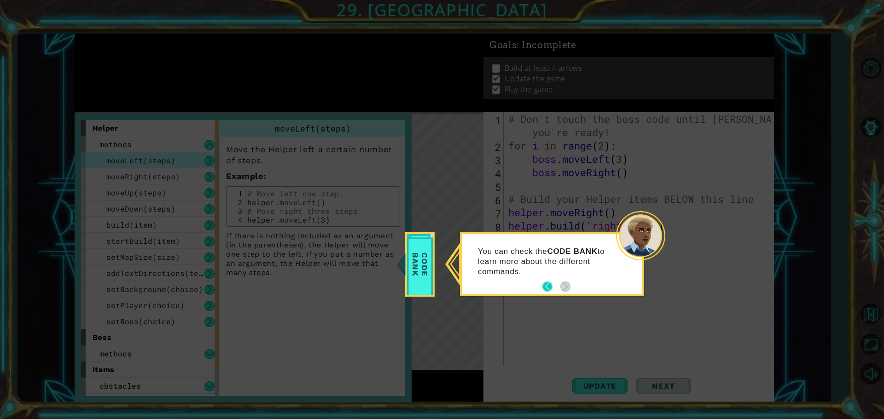
click at [544, 286] on button "Back" at bounding box center [551, 287] width 18 height 10
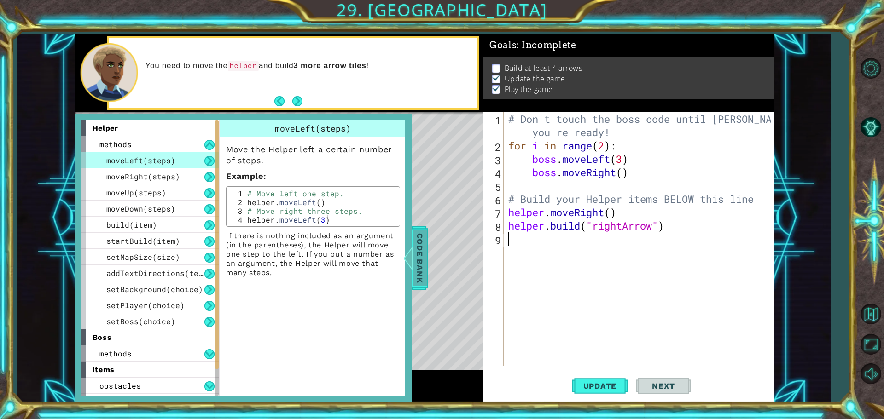
click at [419, 274] on span "Code Bank" at bounding box center [420, 258] width 15 height 56
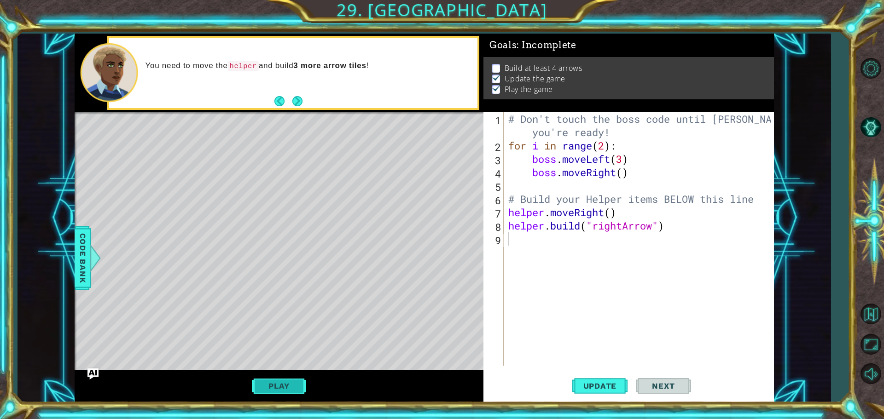
click at [291, 384] on button "Play" at bounding box center [279, 386] width 54 height 17
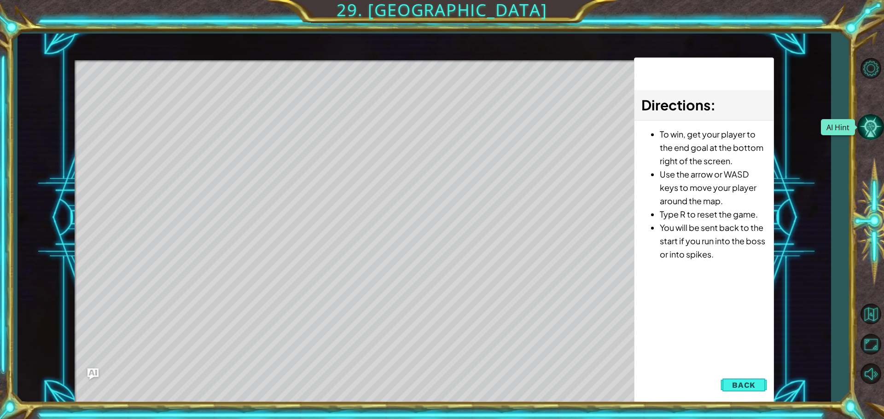
click at [871, 129] on button "AI Hint" at bounding box center [870, 127] width 27 height 27
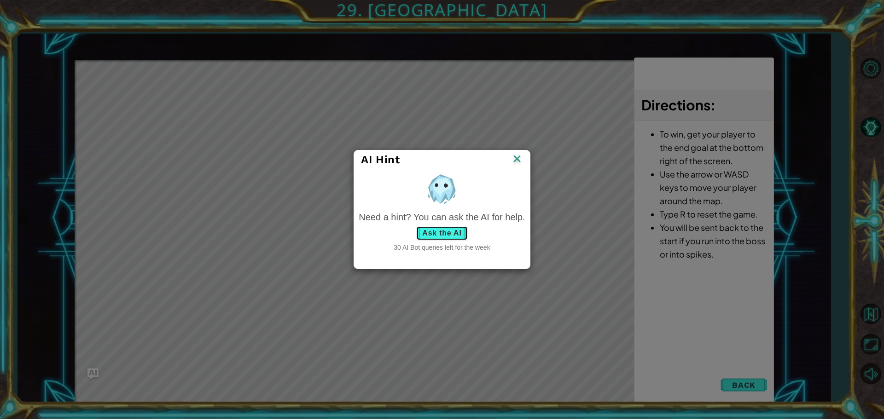
click at [448, 235] on button "Ask the AI" at bounding box center [441, 233] width 51 height 15
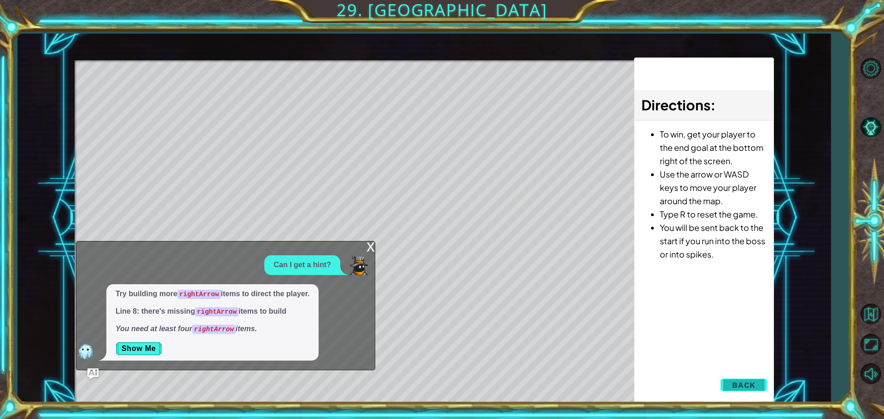
click at [756, 386] on span "Back" at bounding box center [743, 385] width 23 height 9
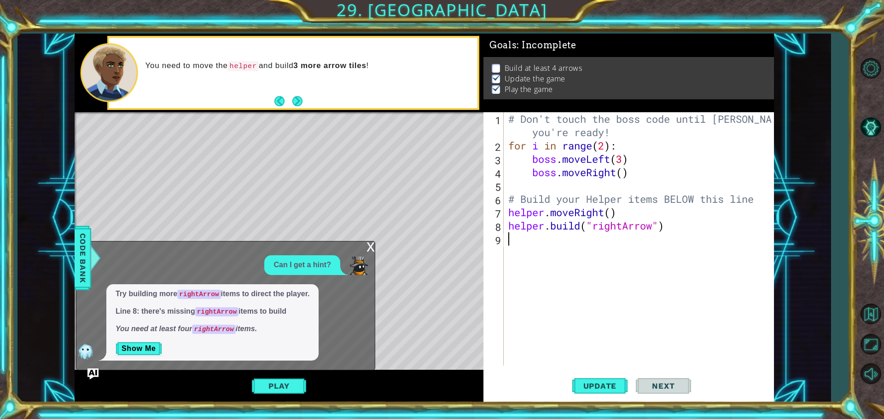
click at [631, 262] on div "# Don't touch the boss code until [PERSON_NAME] says you're ready! for i in ran…" at bounding box center [641, 259] width 269 height 294
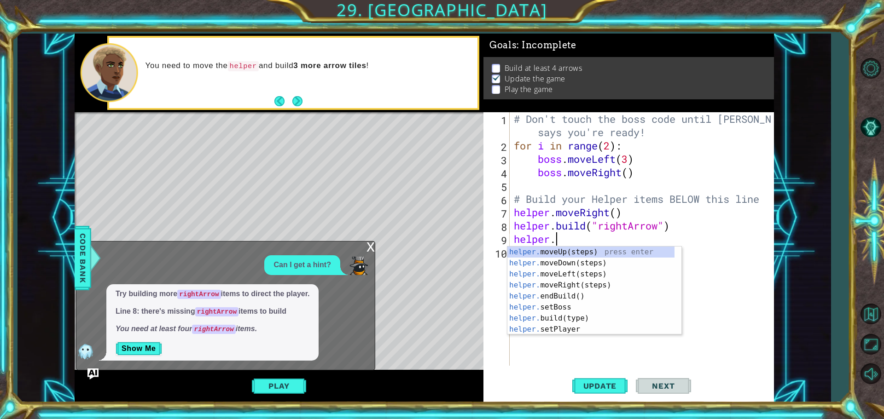
scroll to position [0, 1]
type textarea "[DOMAIN_NAME]"
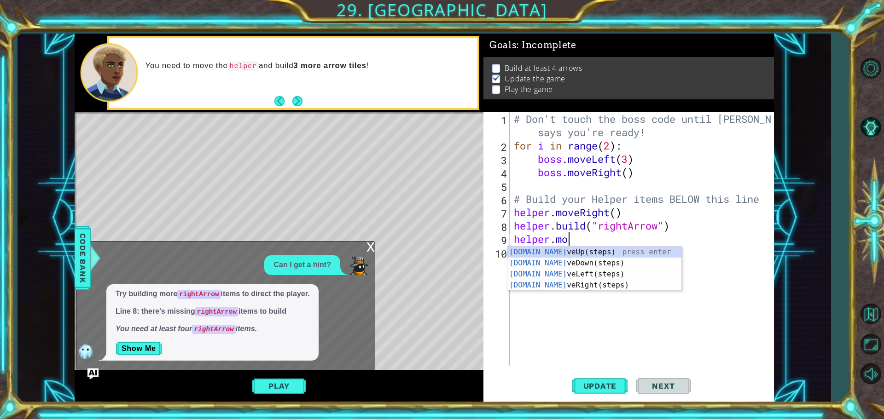
scroll to position [0, 2]
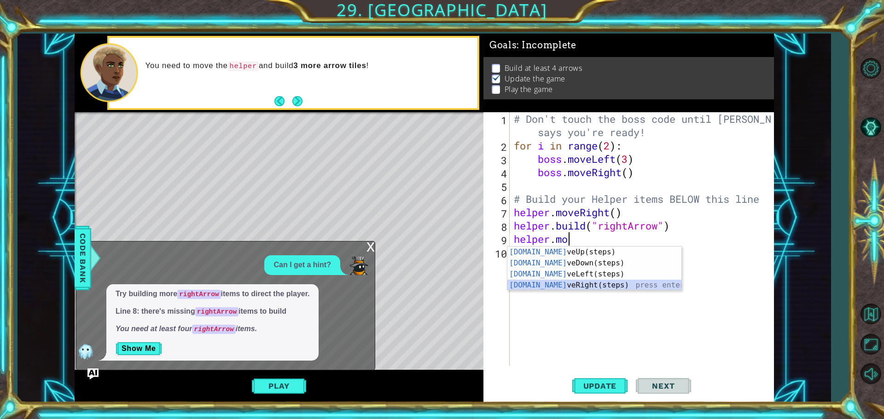
click at [586, 287] on div "[DOMAIN_NAME] veUp(steps) press enter [DOMAIN_NAME] veDown(steps) press enter […" at bounding box center [594, 280] width 174 height 66
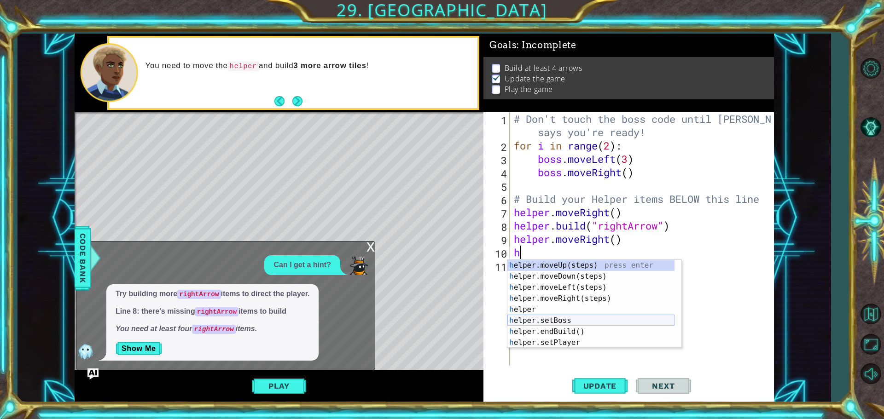
scroll to position [66, 0]
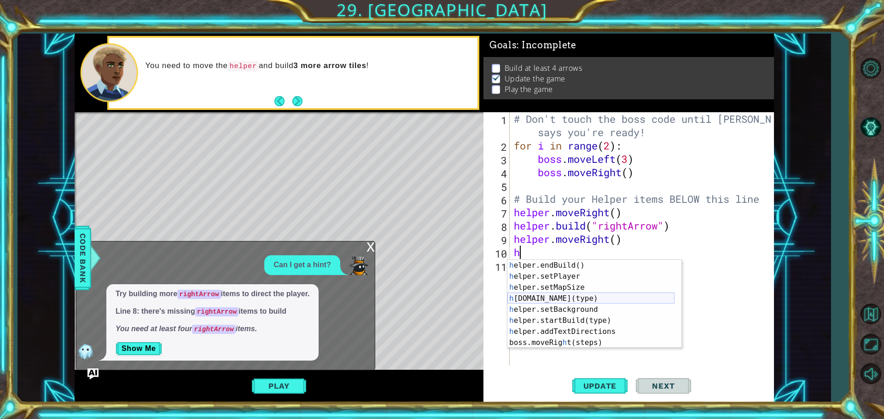
click at [565, 299] on div "h elper.endBuild() press enter h elper.setPlayer press enter h elper.setMapSize…" at bounding box center [590, 315] width 167 height 111
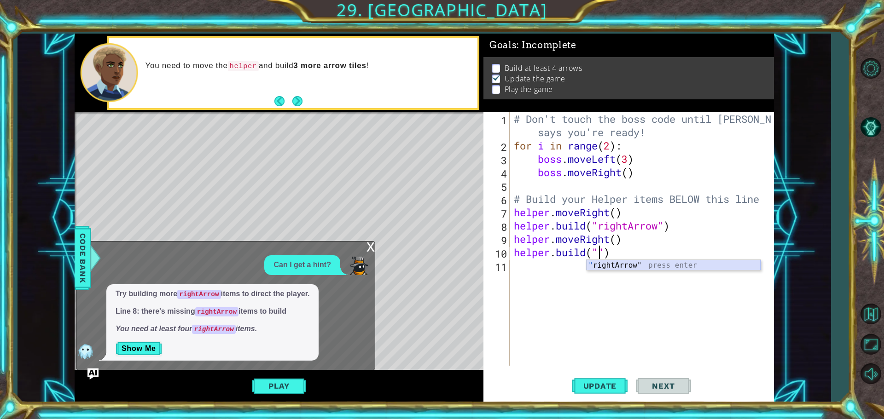
click at [606, 265] on div "" rightArrow" press enter" at bounding box center [674, 276] width 174 height 33
type textarea "[DOMAIN_NAME]("rightArrow")"
click at [551, 279] on div "# Don't touch the boss code until [PERSON_NAME] says you're ready! for i in ran…" at bounding box center [644, 259] width 264 height 294
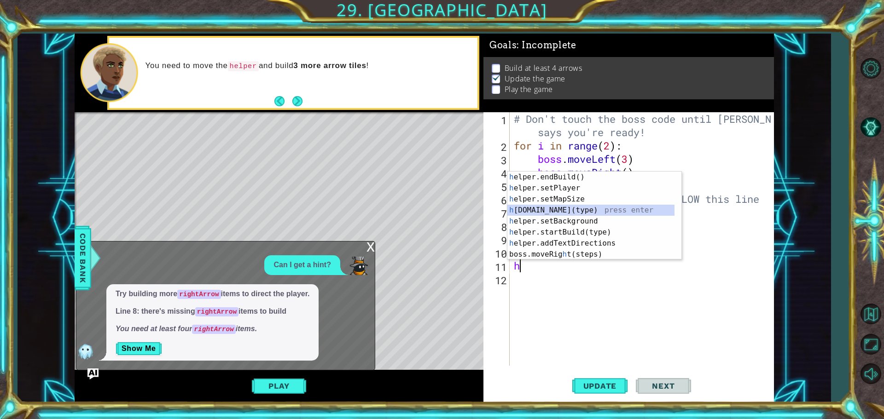
click at [555, 205] on div "h elper.endBuild() press enter h elper.setPlayer press enter h elper.setMapSize…" at bounding box center [590, 227] width 167 height 111
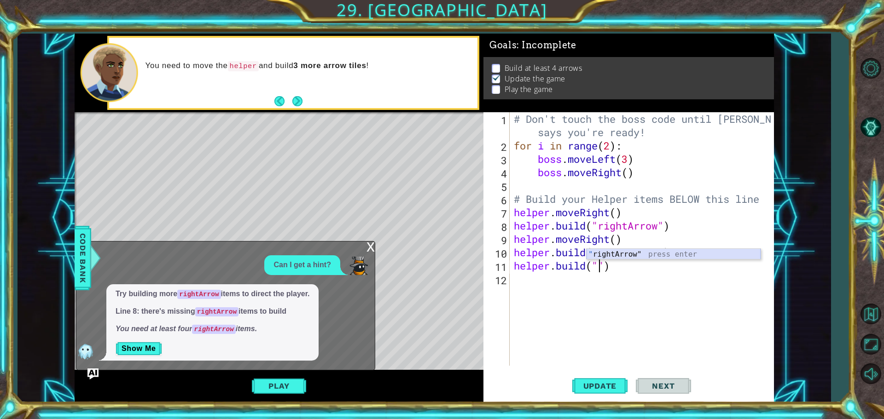
click at [598, 251] on div "" rightArrow" press enter" at bounding box center [674, 265] width 174 height 33
type textarea "[DOMAIN_NAME]("rightArrow")"
click at [581, 388] on span "Update" at bounding box center [600, 386] width 52 height 9
click at [300, 383] on button "Play" at bounding box center [279, 386] width 54 height 17
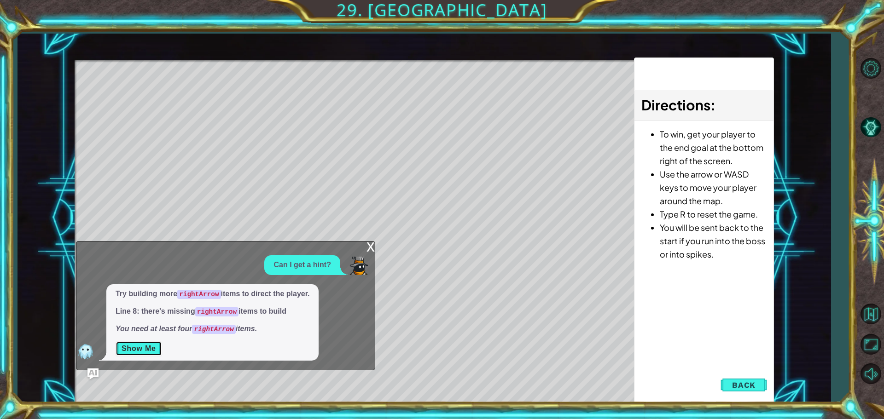
click at [141, 349] on button "Show Me" at bounding box center [139, 349] width 47 height 15
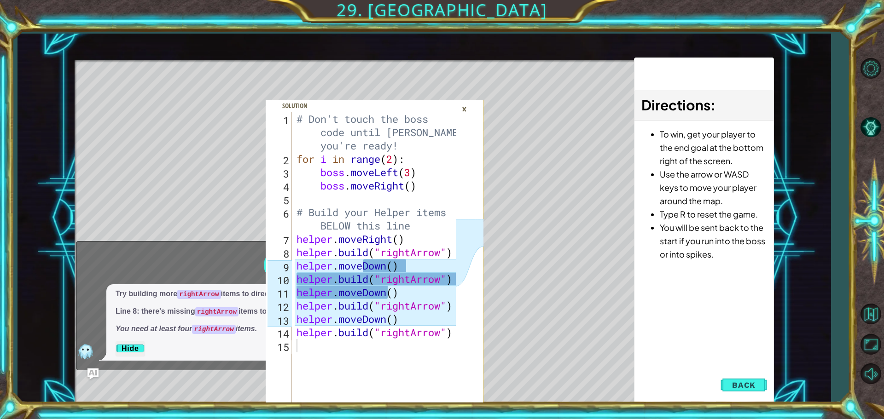
click at [463, 108] on div "×" at bounding box center [464, 109] width 14 height 16
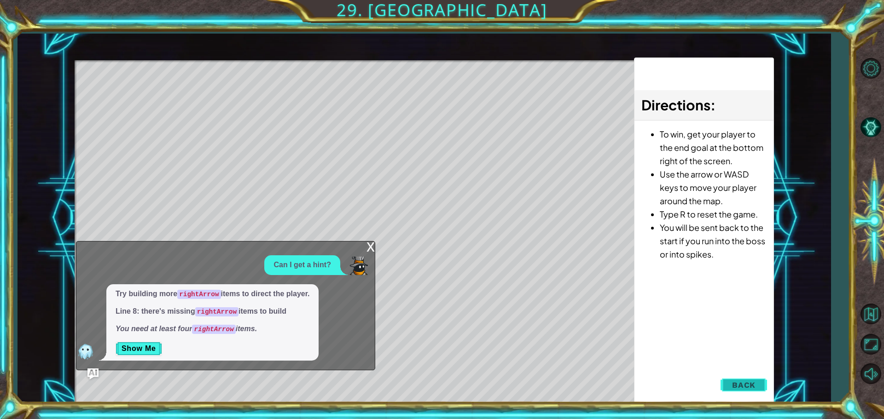
click at [737, 380] on button "Back" at bounding box center [744, 385] width 47 height 18
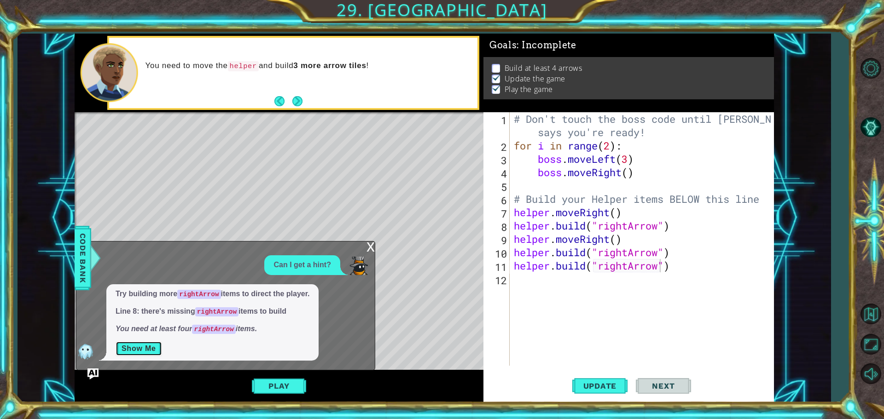
click at [139, 351] on button "Show Me" at bounding box center [139, 349] width 47 height 15
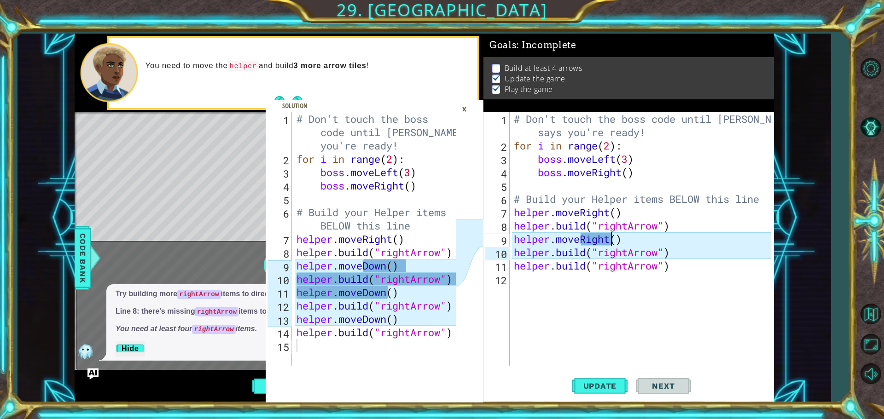
click at [611, 244] on div "# Don't touch the boss code until [PERSON_NAME] says you're ready! for i in ran…" at bounding box center [644, 259] width 264 height 294
type textarea "helper.movedown()"
click at [592, 294] on div "# Don't touch the boss code until [PERSON_NAME] says you're ready! for i in ran…" at bounding box center [644, 259] width 264 height 294
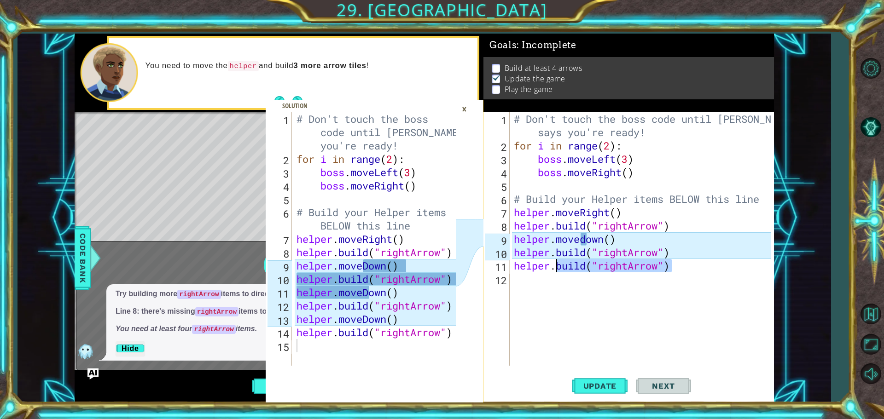
drag, startPoint x: 681, startPoint y: 268, endPoint x: 555, endPoint y: 265, distance: 125.3
click at [555, 265] on div "# Don't touch the boss code until [PERSON_NAME] says you're ready! for i in ran…" at bounding box center [644, 259] width 264 height 294
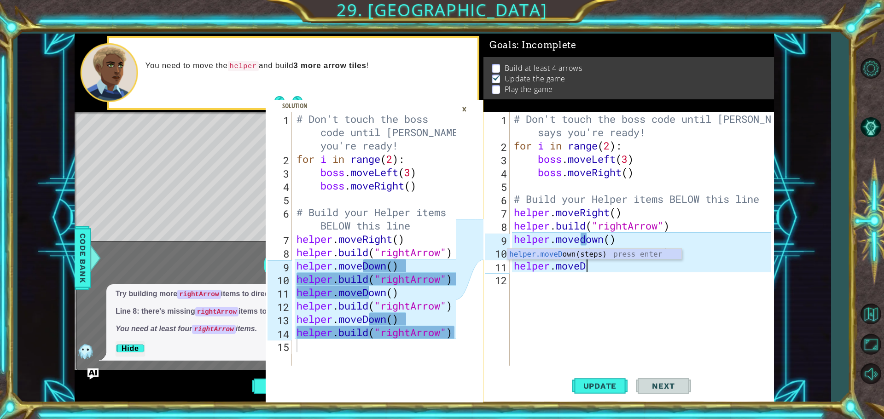
scroll to position [0, 3]
type textarea "helper.moveDown"
click at [599, 256] on div "helper.moveDown (steps) press enter" at bounding box center [594, 265] width 174 height 33
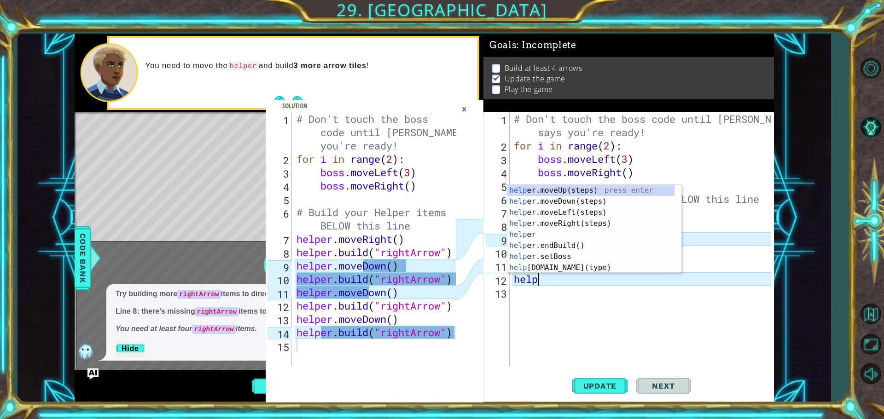
scroll to position [0, 1]
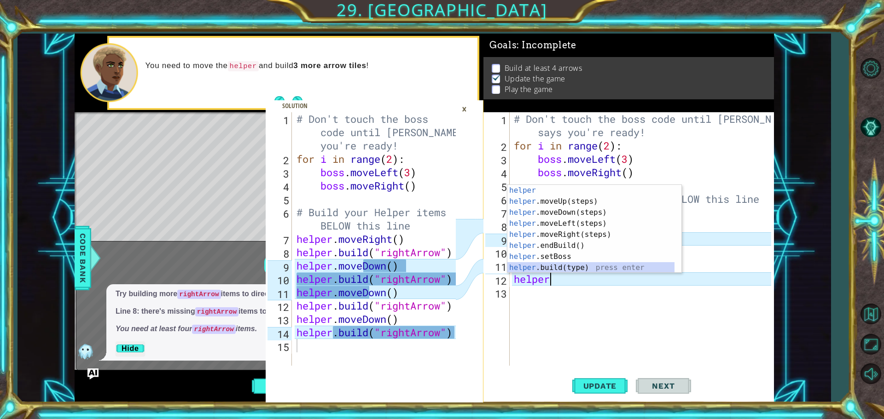
click at [559, 267] on div "helper press enter helper .moveUp(steps) press enter helper .moveDown(steps) pr…" at bounding box center [590, 240] width 167 height 111
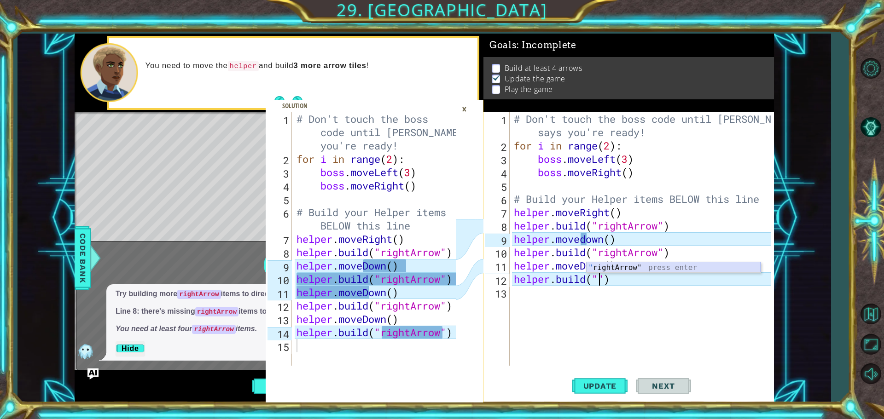
scroll to position [0, 4]
click at [644, 264] on div ""r ightArrow" press enter" at bounding box center [674, 278] width 174 height 33
type textarea "[DOMAIN_NAME]("rightArrow")"
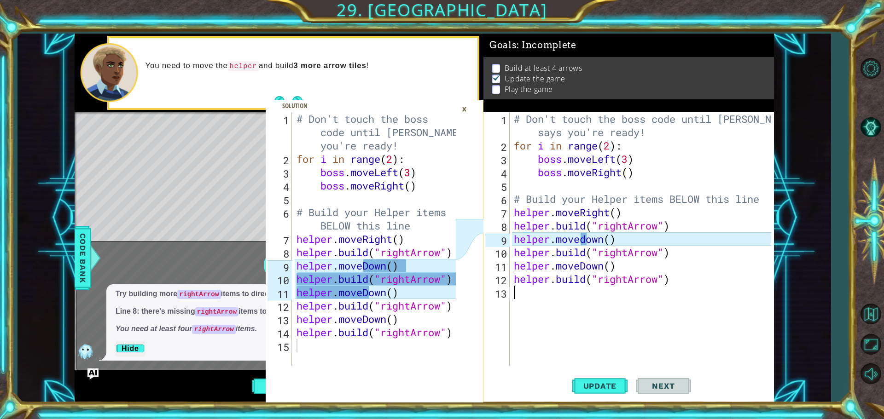
click at [591, 297] on div "# Don't touch the boss code until [PERSON_NAME] says you're ready! for i in ran…" at bounding box center [644, 259] width 264 height 294
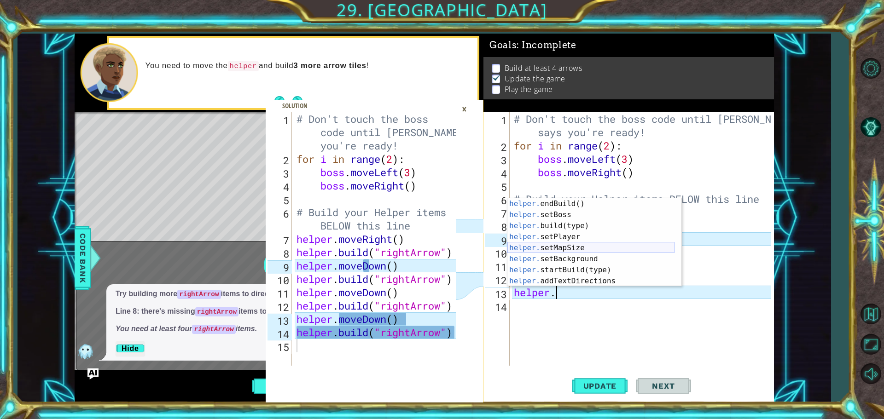
scroll to position [44, 0]
click at [560, 222] on div "helper. endBuild() press enter helper. setBoss press enter helper. build(type) …" at bounding box center [590, 253] width 167 height 111
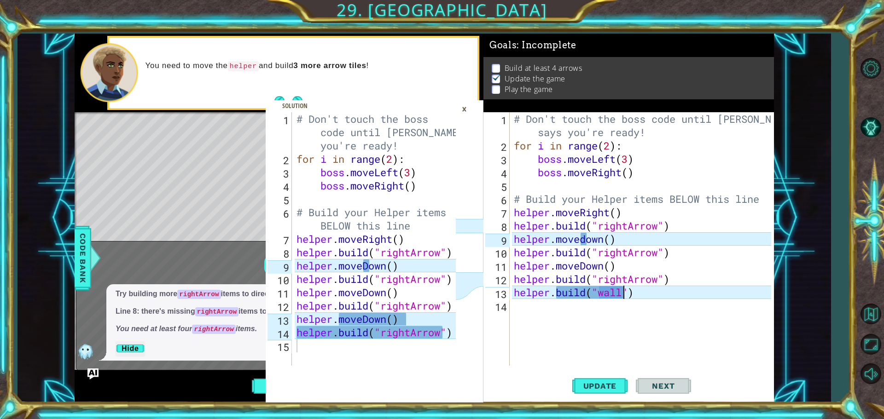
click at [617, 296] on div "# Don't touch the boss code until [PERSON_NAME] says you're ready! for i in ran…" at bounding box center [641, 239] width 259 height 254
click at [616, 292] on div "# Don't touch the boss code until [PERSON_NAME] says you're ready! for i in ran…" at bounding box center [644, 259] width 264 height 294
click at [627, 292] on div "# Don't touch the boss code until [PERSON_NAME] says you're ready! for i in ran…" at bounding box center [644, 259] width 264 height 294
drag, startPoint x: 621, startPoint y: 293, endPoint x: 598, endPoint y: 293, distance: 23.5
click at [598, 293] on div "# Don't touch the boss code until [PERSON_NAME] says you're ready! for i in ran…" at bounding box center [644, 259] width 264 height 294
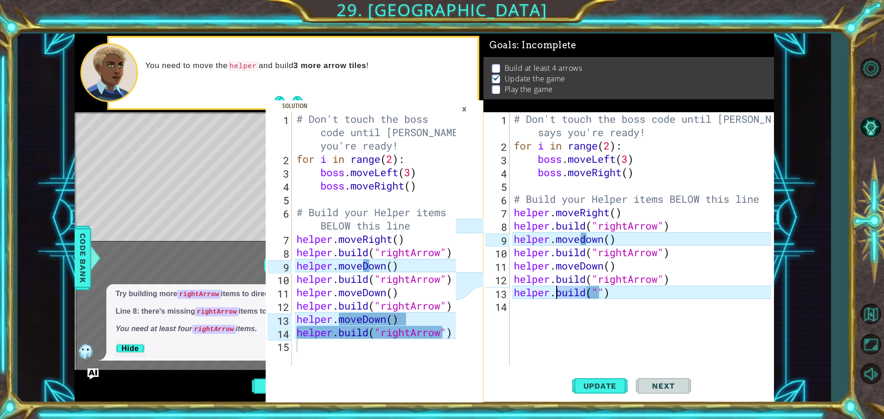
drag, startPoint x: 585, startPoint y: 295, endPoint x: 559, endPoint y: 294, distance: 25.8
click at [559, 294] on div "# Don't touch the boss code until [PERSON_NAME] says you're ready! for i in ran…" at bounding box center [644, 259] width 264 height 294
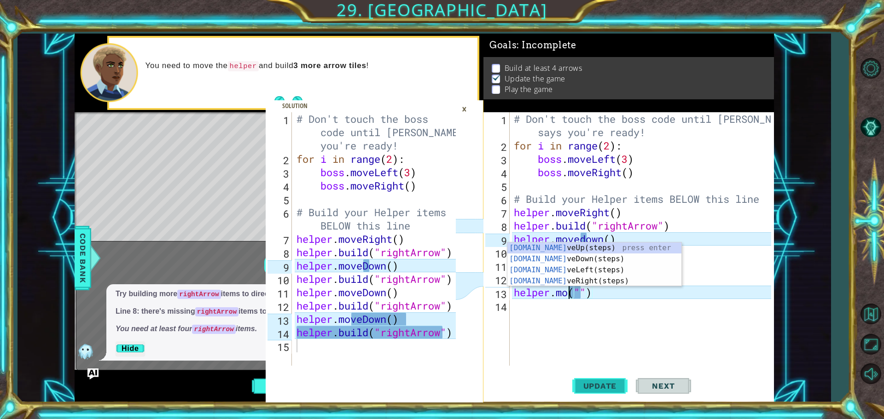
scroll to position [0, 3]
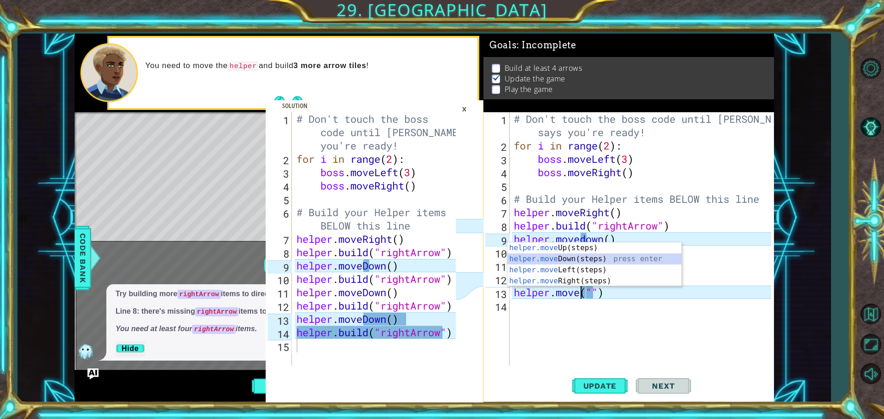
click at [564, 260] on div "helper.move Up(steps) press enter helper.move Down(steps) press enter helper.mo…" at bounding box center [594, 276] width 174 height 66
type textarea "helper.moveDown()("")"
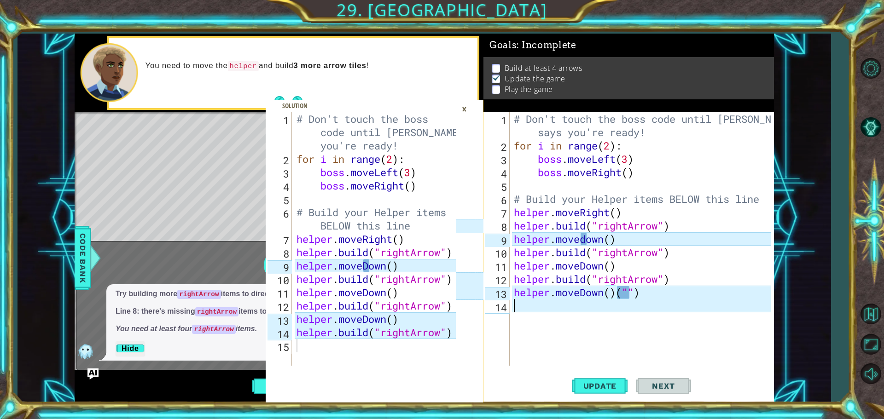
click at [562, 322] on div "# Don't touch the boss code until [PERSON_NAME] says you're ready! for i in ran…" at bounding box center [644, 259] width 264 height 294
click at [556, 305] on div "# Don't touch the boss code until [PERSON_NAME] says you're ready! for i in ran…" at bounding box center [644, 259] width 264 height 294
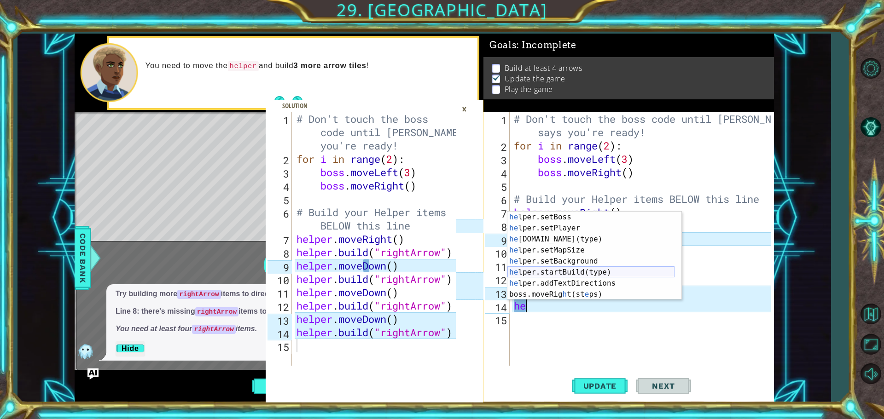
scroll to position [66, 0]
click at [559, 242] on div "he lper.setBoss press enter he lper.setPlayer press enter he [DOMAIN_NAME](type…" at bounding box center [590, 267] width 167 height 111
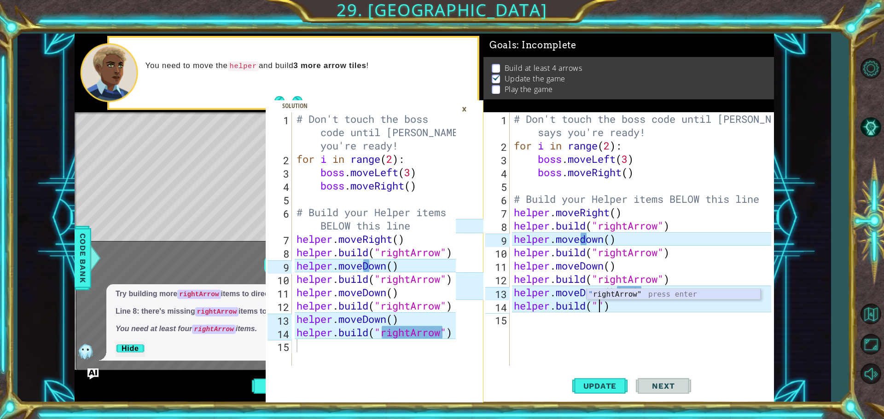
click at [620, 293] on div "" rightArrow" press enter" at bounding box center [674, 305] width 174 height 33
type textarea "[DOMAIN_NAME]("rightArrow")"
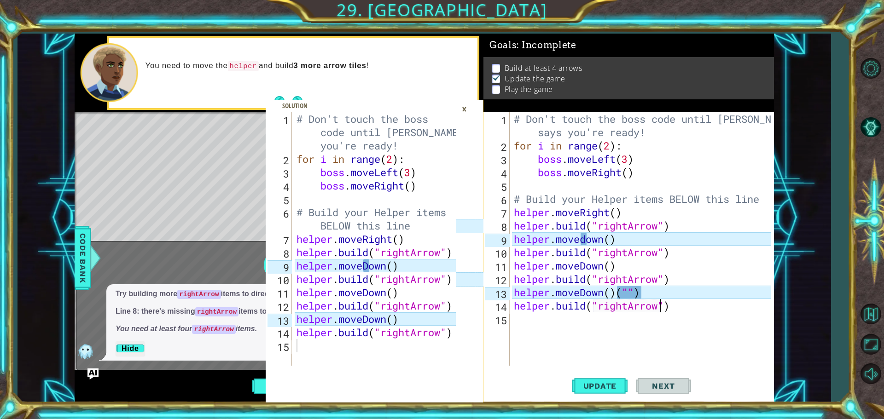
click at [618, 342] on div "# Don't touch the boss code until [PERSON_NAME] says you're ready! for i in ran…" at bounding box center [644, 259] width 264 height 294
click at [633, 292] on div "# Don't touch the boss code until [PERSON_NAME] says you're ready! for i in ran…" at bounding box center [644, 259] width 264 height 294
drag, startPoint x: 643, startPoint y: 291, endPoint x: 615, endPoint y: 290, distance: 28.1
click at [615, 290] on div "# Don't touch the boss code until [PERSON_NAME] says you're ready! for i in ran…" at bounding box center [644, 259] width 264 height 294
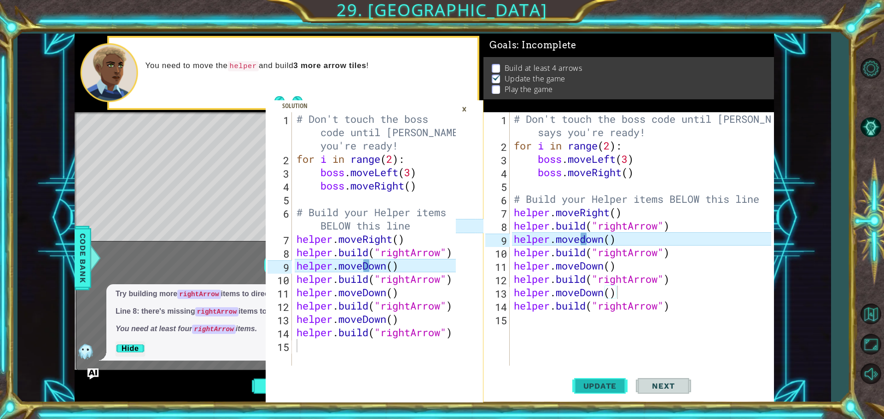
click at [594, 382] on span "Update" at bounding box center [600, 386] width 52 height 9
click at [584, 237] on div "# Don't touch the boss code until [PERSON_NAME] says you're ready! for i in ran…" at bounding box center [644, 259] width 264 height 294
click at [585, 237] on div "# Don't touch the boss code until [PERSON_NAME] says you're ready! for i in ran…" at bounding box center [644, 259] width 264 height 294
click at [585, 237] on div "# Don't touch the boss code until [PERSON_NAME] says you're ready! for i in ran…" at bounding box center [641, 239] width 259 height 254
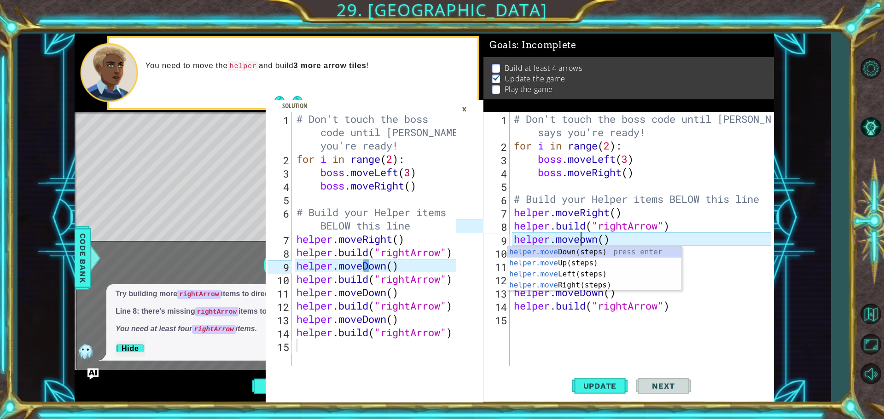
scroll to position [0, 3]
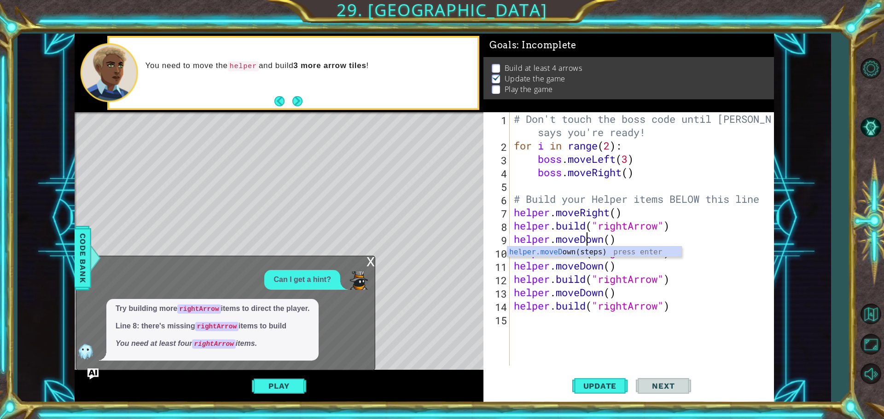
type textarea "helper.moveDown()"
click at [356, 269] on div "x Can I get a hint? Try building more rightArrow items to direct the player. Li…" at bounding box center [225, 313] width 299 height 114
click at [363, 261] on div "x Can I get a hint? Try building more rightArrow items to direct the player. Li…" at bounding box center [225, 313] width 299 height 114
click at [367, 261] on div "x" at bounding box center [371, 260] width 8 height 9
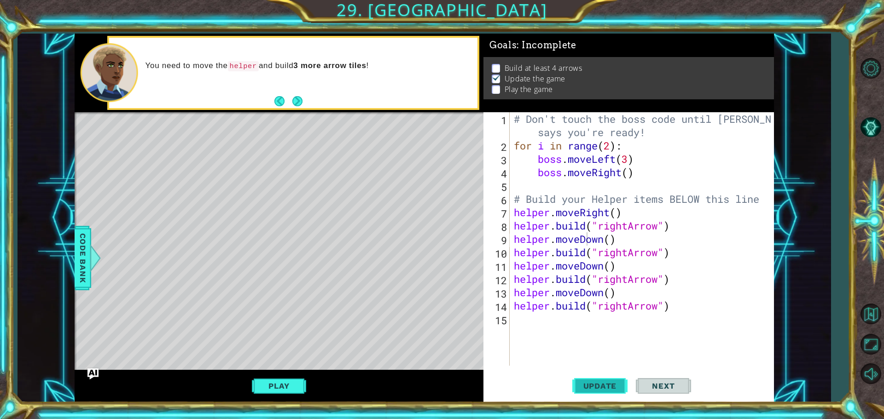
click at [585, 385] on span "Update" at bounding box center [600, 386] width 52 height 9
click at [585, 382] on span "Update" at bounding box center [600, 386] width 52 height 9
click at [584, 380] on button "Update" at bounding box center [599, 386] width 55 height 29
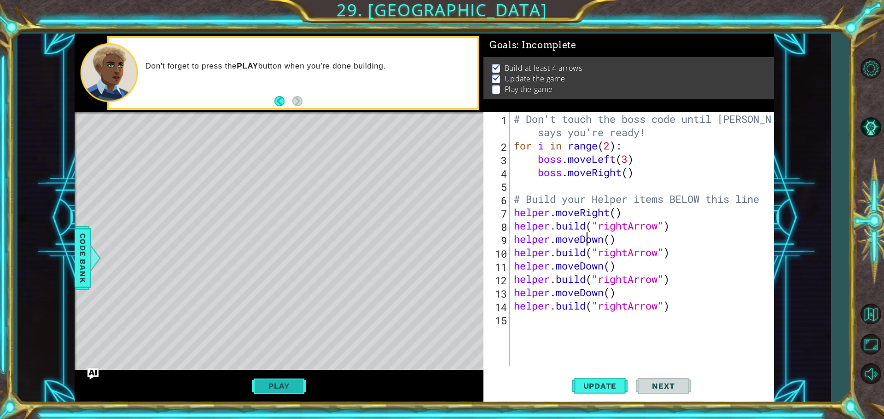
click at [285, 388] on button "Play" at bounding box center [279, 386] width 54 height 17
click at [673, 382] on button "Next" at bounding box center [663, 385] width 55 height 29
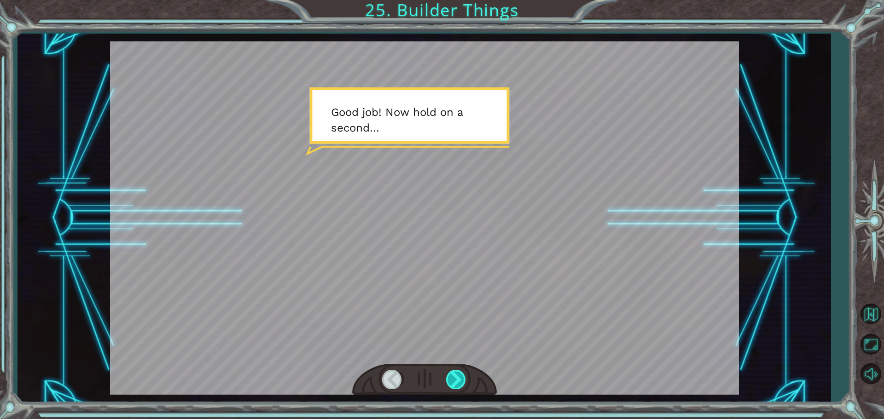
click at [460, 387] on div at bounding box center [456, 379] width 21 height 19
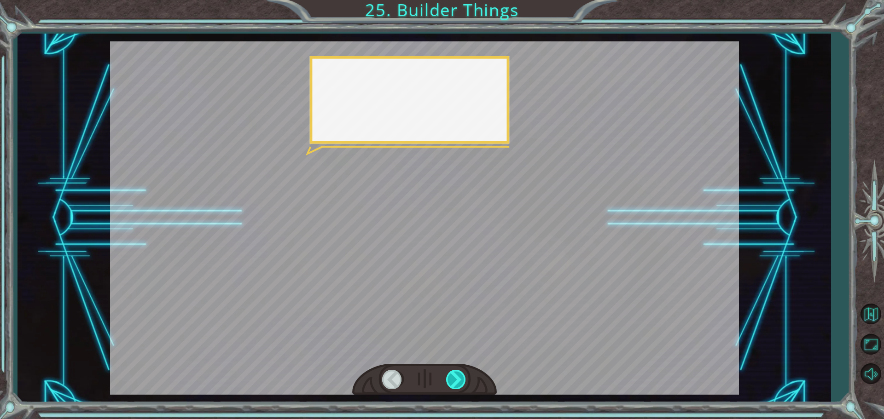
click at [460, 387] on div at bounding box center [456, 379] width 21 height 19
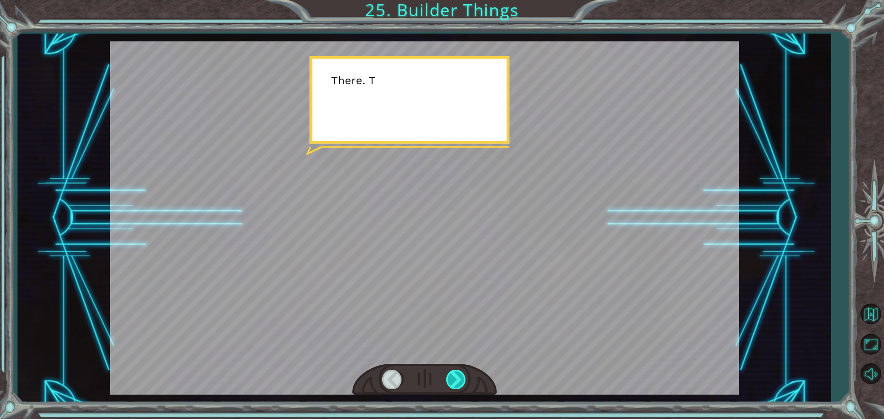
click at [460, 387] on div at bounding box center [456, 379] width 21 height 19
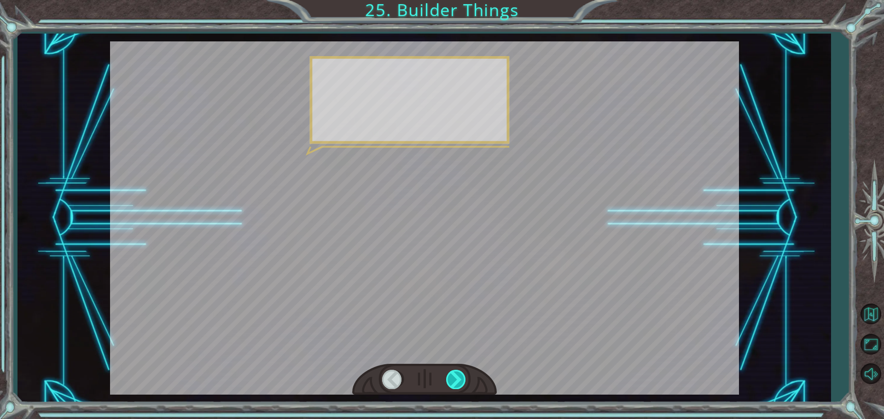
click at [460, 387] on div at bounding box center [456, 379] width 21 height 19
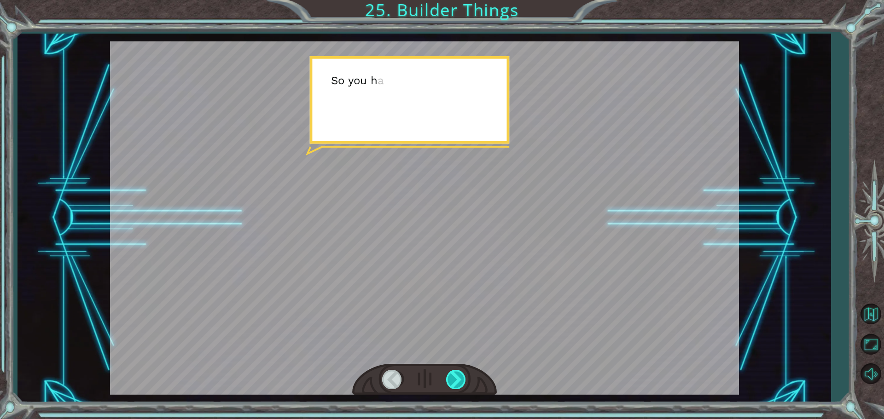
click at [460, 387] on div at bounding box center [456, 379] width 21 height 19
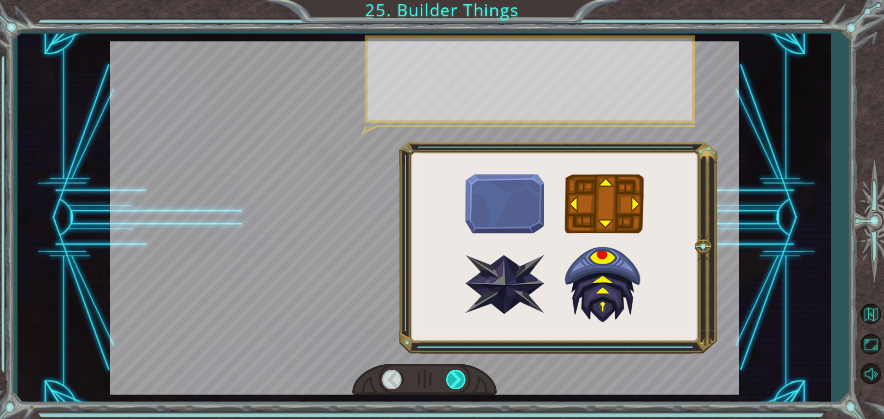
click at [460, 387] on div at bounding box center [456, 379] width 21 height 19
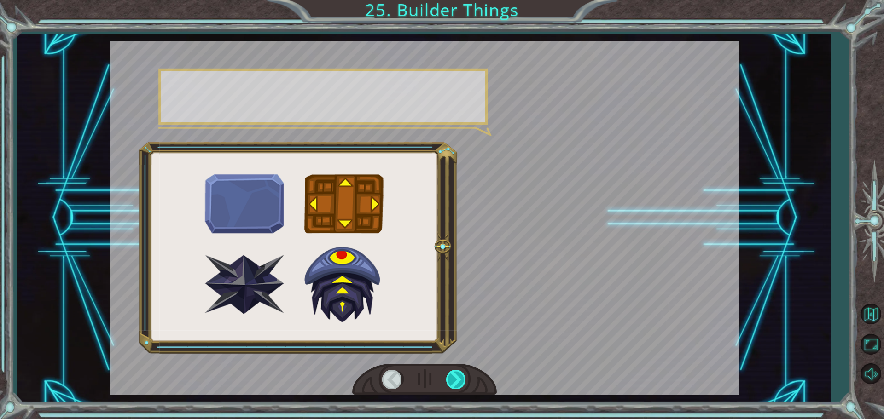
click at [460, 387] on div at bounding box center [456, 379] width 21 height 19
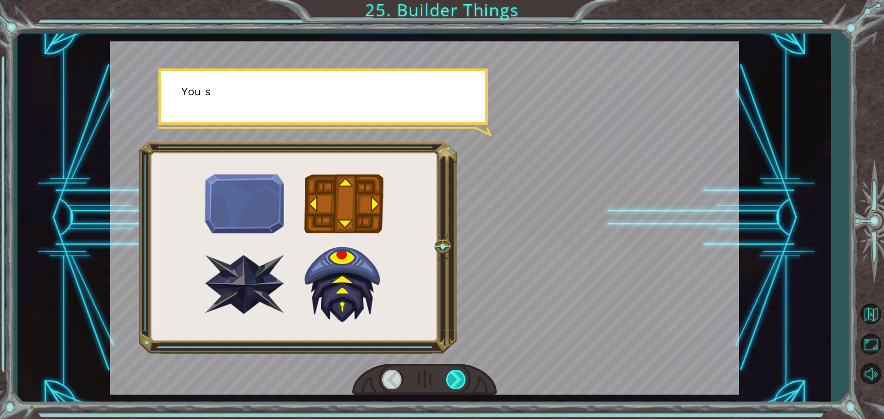
click at [460, 387] on div at bounding box center [456, 379] width 21 height 19
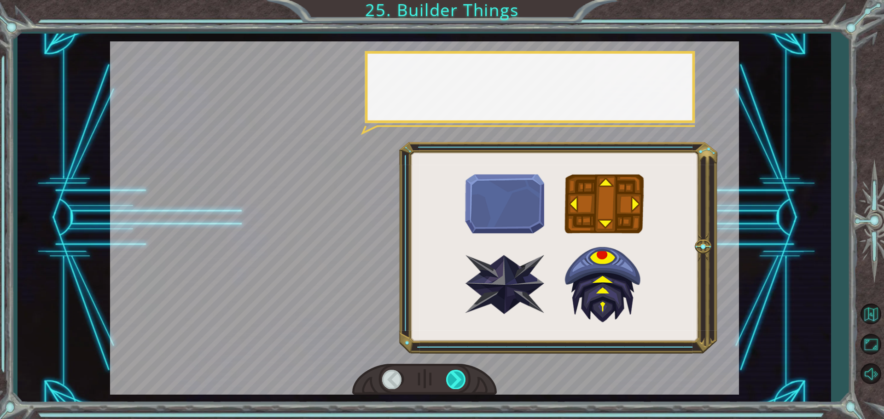
click at [460, 387] on div at bounding box center [456, 379] width 21 height 19
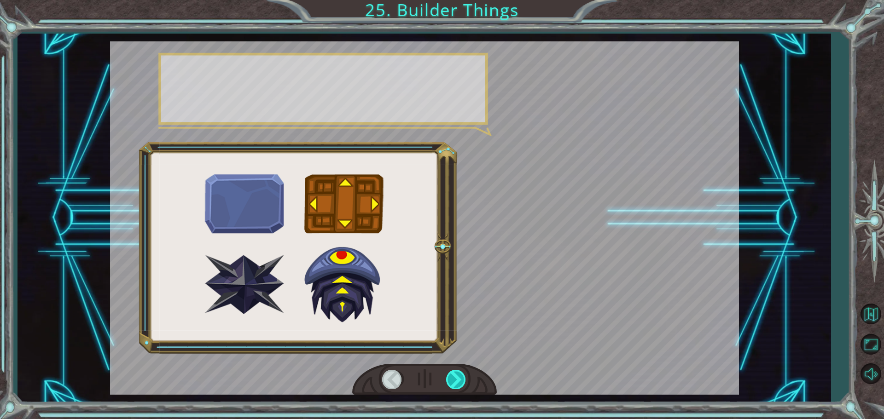
click at [460, 387] on div at bounding box center [456, 379] width 21 height 19
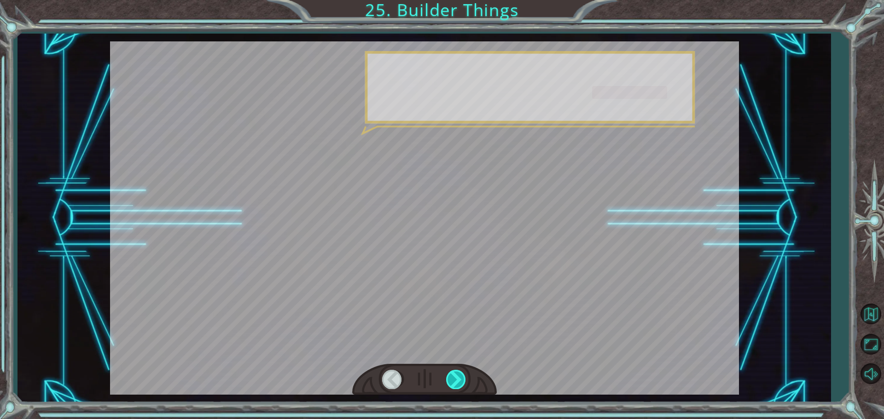
click at [460, 387] on div at bounding box center [456, 379] width 21 height 19
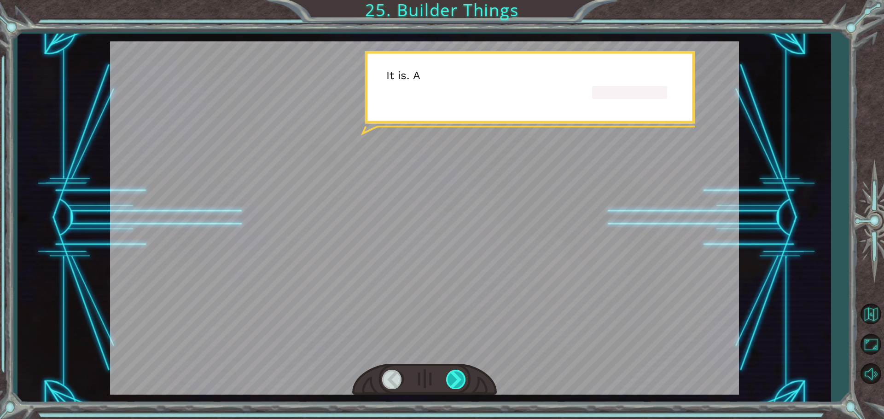
click at [460, 387] on div at bounding box center [456, 379] width 21 height 19
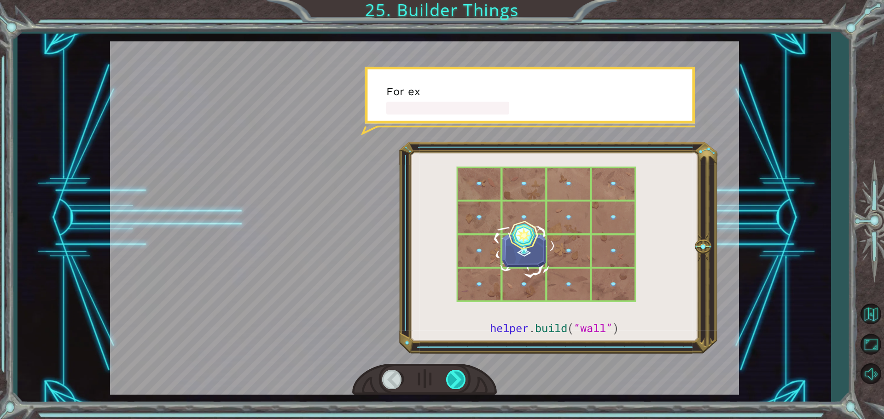
click at [460, 387] on div at bounding box center [456, 379] width 21 height 19
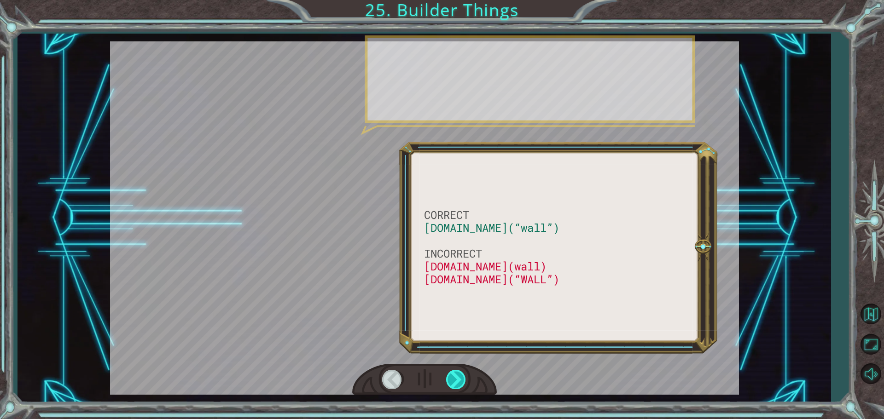
click at [460, 387] on div at bounding box center [456, 379] width 21 height 19
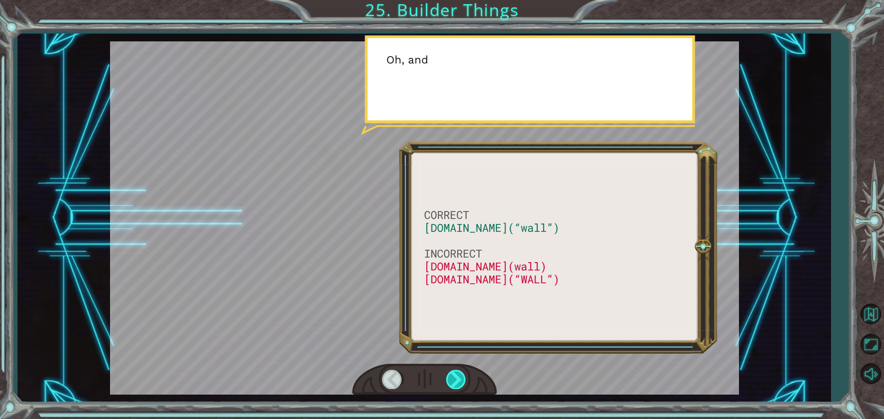
click at [460, 387] on div at bounding box center [456, 379] width 21 height 19
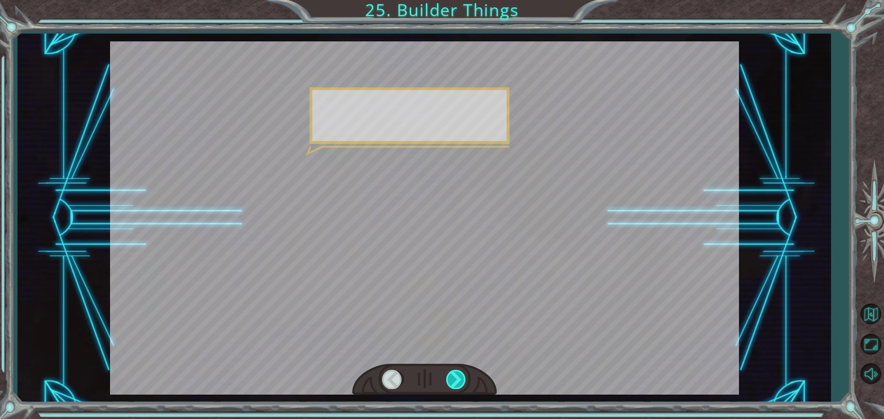
click at [458, 385] on div at bounding box center [456, 379] width 21 height 19
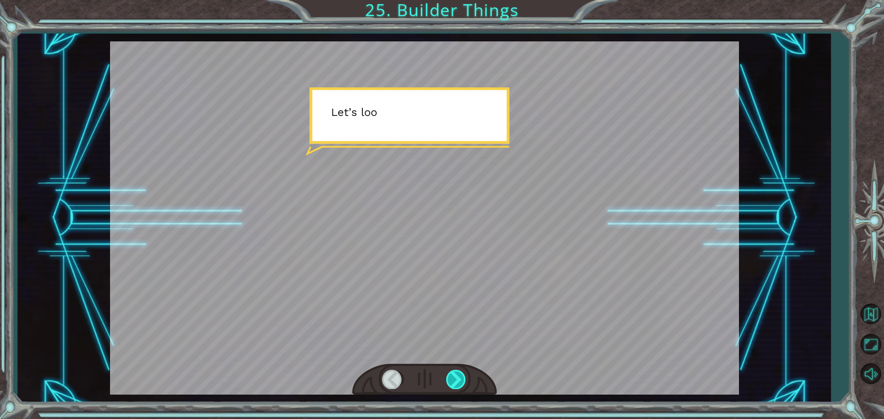
click at [458, 385] on div at bounding box center [456, 379] width 21 height 19
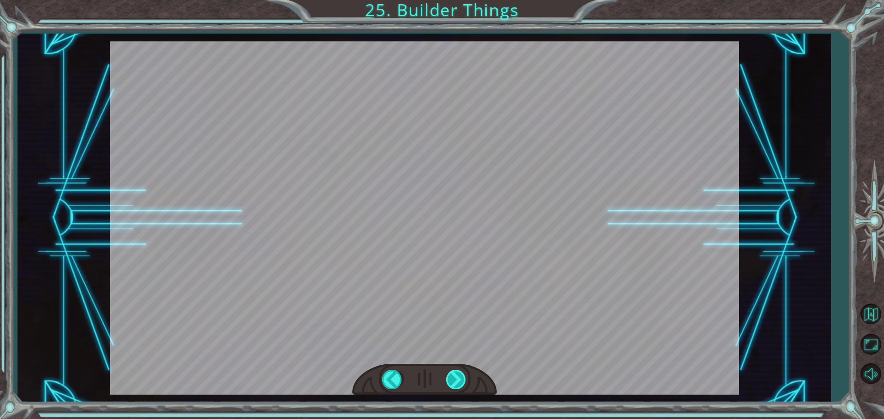
click at [457, 385] on div at bounding box center [456, 379] width 21 height 19
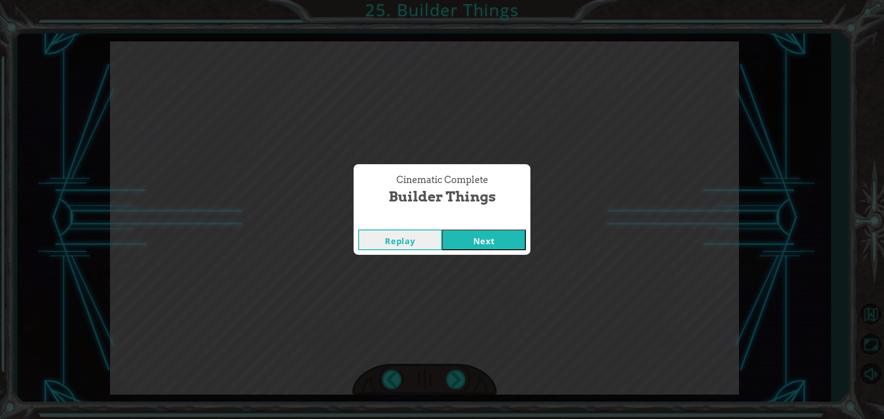
click at [501, 242] on button "Next" at bounding box center [484, 240] width 84 height 21
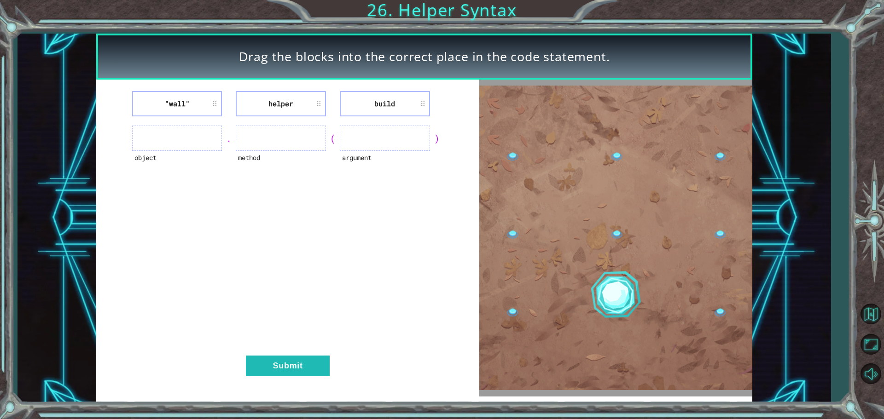
click at [289, 351] on div ""wall" helper build object . method ( argument ) Submit" at bounding box center [287, 238] width 383 height 317
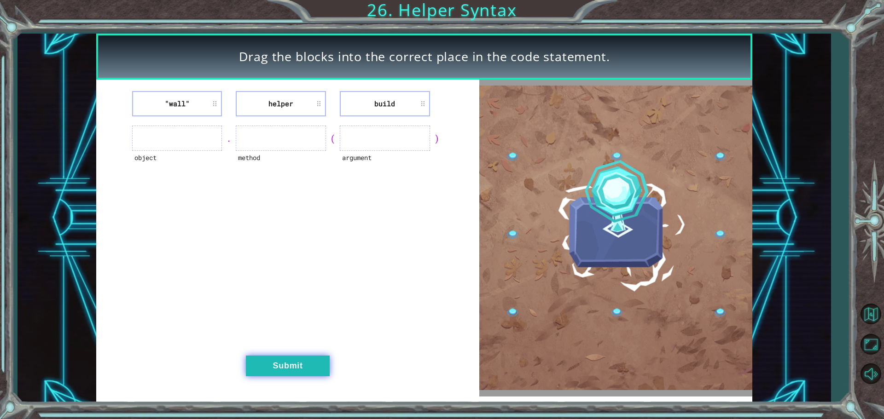
click at [284, 376] on button "Submit" at bounding box center [288, 366] width 84 height 21
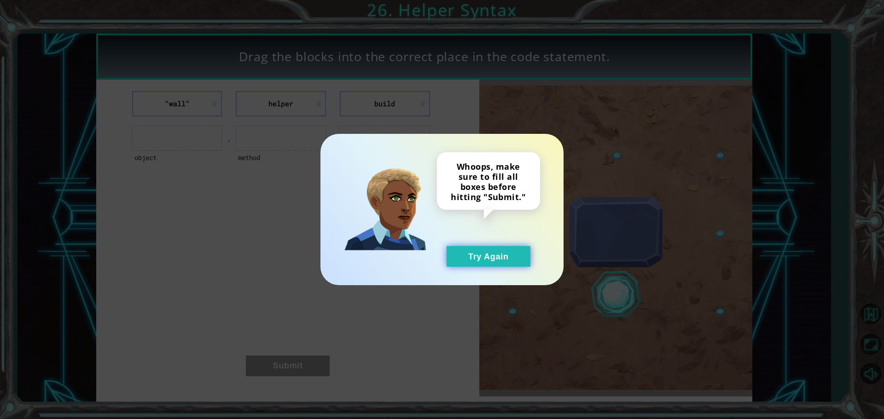
click at [497, 259] on button "Try Again" at bounding box center [489, 256] width 84 height 21
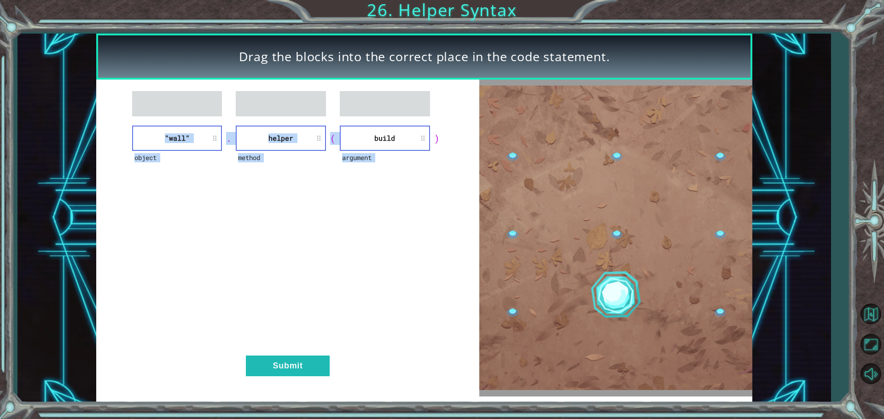
drag, startPoint x: 369, startPoint y: 118, endPoint x: 351, endPoint y: 147, distance: 33.9
click at [351, 147] on div "object "wall" . method helper ( argument build ) Submit" at bounding box center [287, 238] width 383 height 317
click at [302, 351] on div "object "wall" . method helper ( argument build ) Submit" at bounding box center [287, 238] width 383 height 317
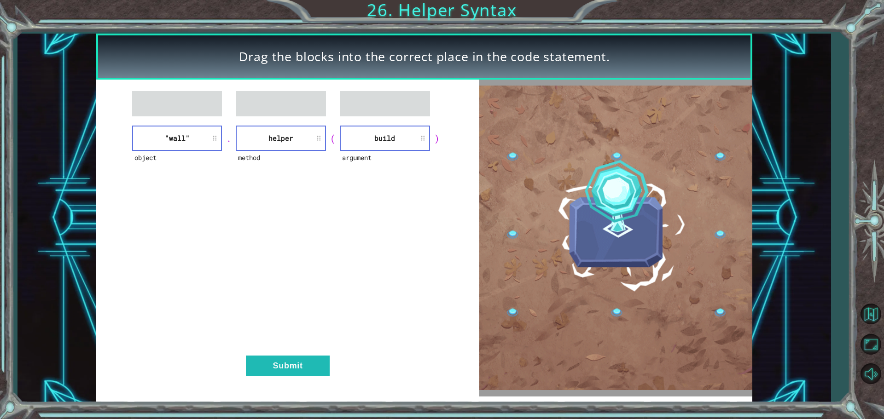
click at [298, 379] on div "object "wall" . method helper ( argument build ) Submit" at bounding box center [287, 238] width 383 height 317
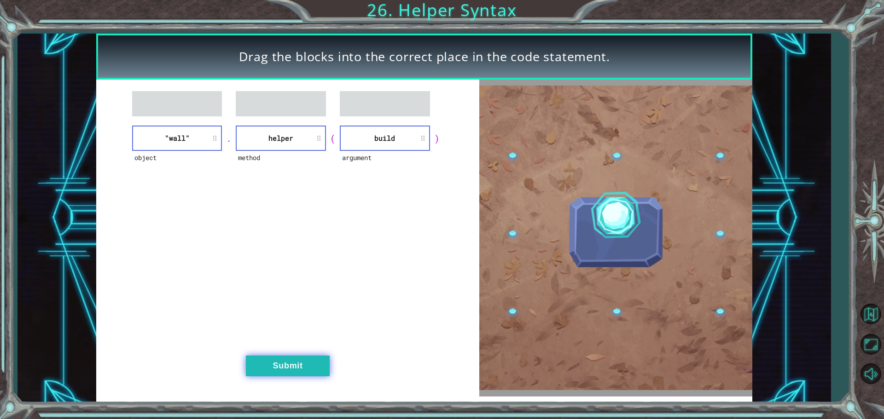
click at [299, 371] on button "Submit" at bounding box center [288, 366] width 84 height 21
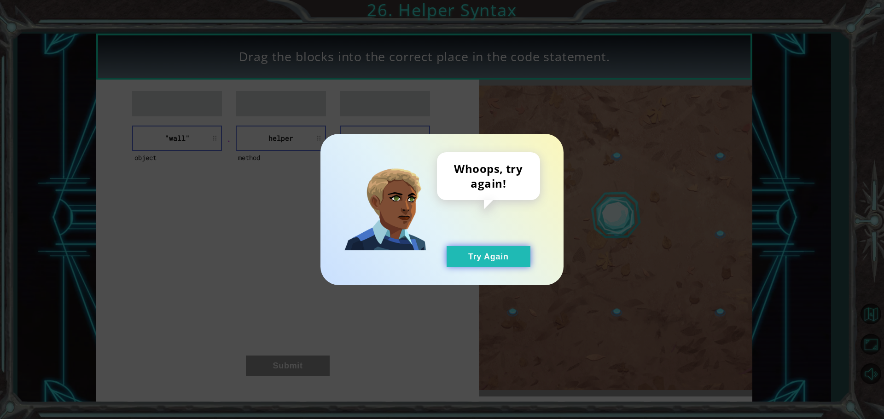
drag, startPoint x: 456, startPoint y: 264, endPoint x: 458, endPoint y: 256, distance: 8.9
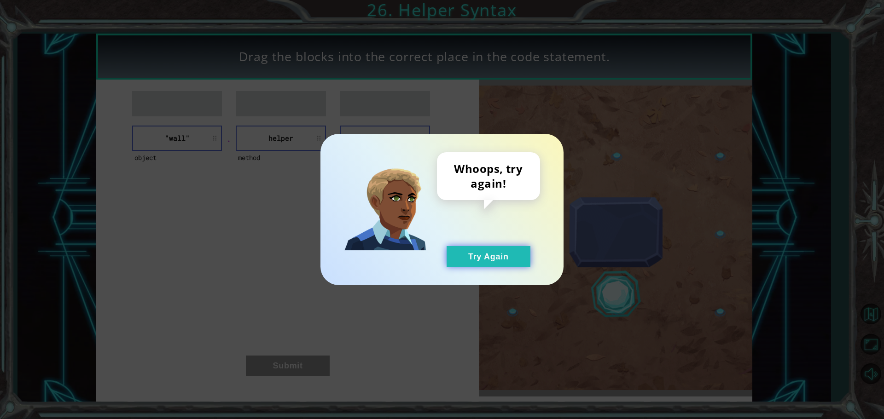
click at [457, 264] on button "Try Again" at bounding box center [489, 256] width 84 height 21
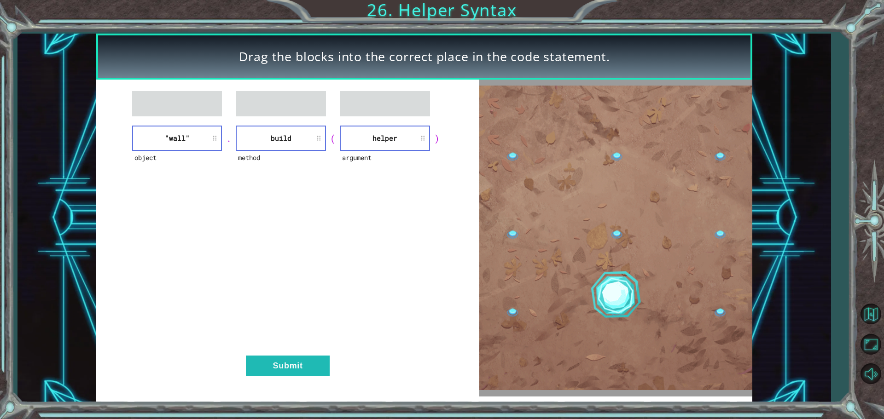
click at [380, 139] on li "helper" at bounding box center [385, 138] width 90 height 25
click at [270, 369] on button "Submit" at bounding box center [288, 366] width 84 height 21
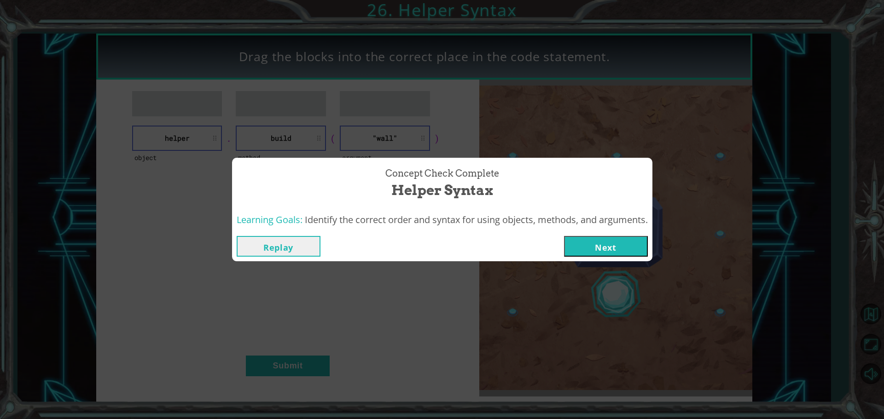
click at [584, 250] on button "Next" at bounding box center [606, 246] width 84 height 21
